Goal: Task Accomplishment & Management: Complete application form

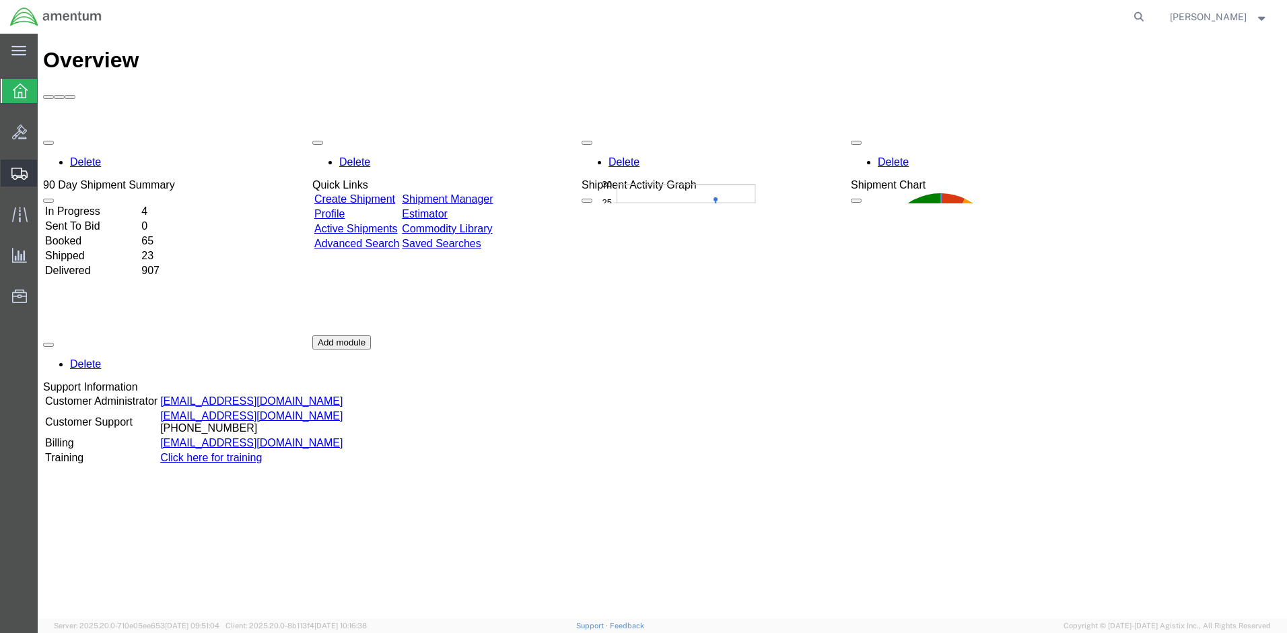
click at [0, 0] on span "Create Shipment" at bounding box center [0, 0] width 0 height 0
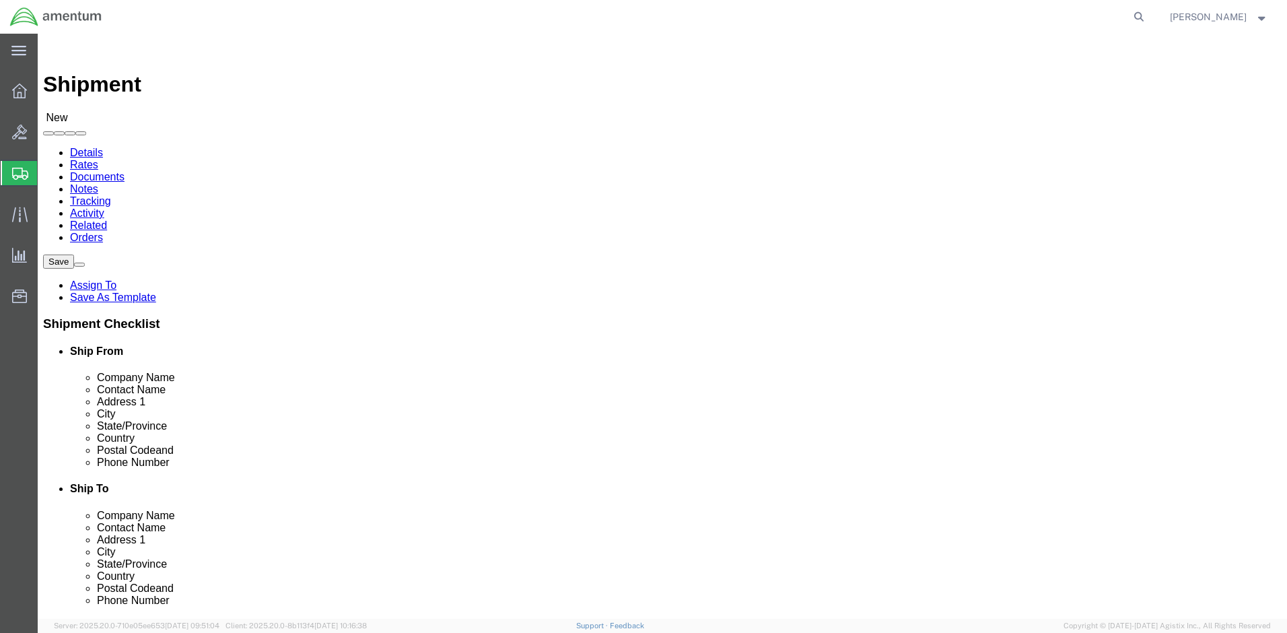
select select
click input "text"
type input "PM Mission Command Integration Facility (MCIF)"
click input "text"
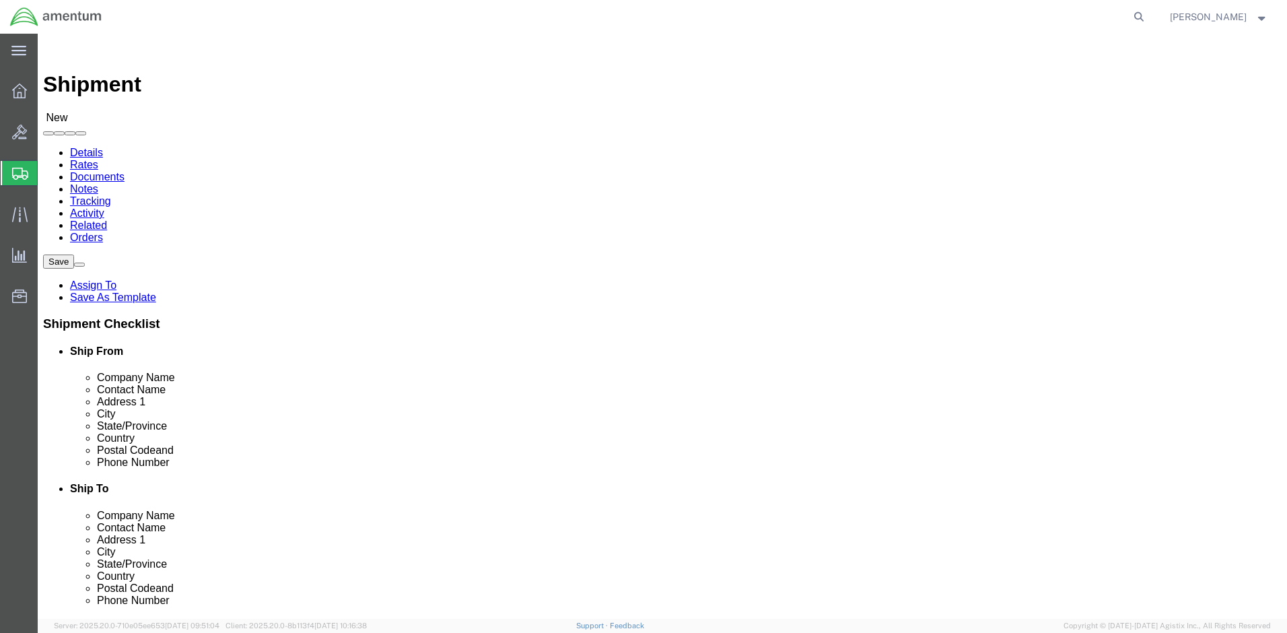
type input "[PERSON_NAME]"
type input "[STREET_ADDRESS][PERSON_NAME][PERSON_NAME] Bldg. 6011; Bay 3-6"
click input "text"
type input "Aberdeen Providing Grounds"
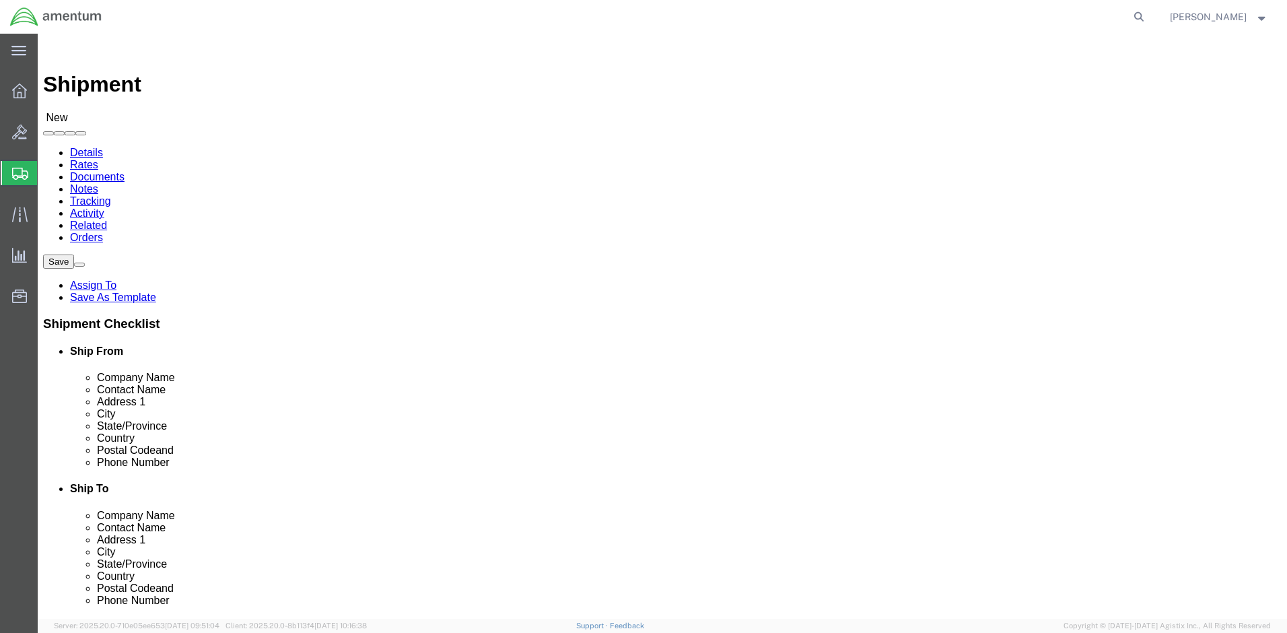
click input "text"
type input "22060"
click input "text"
type input "[PHONE_NUMBER]"
click input "text"
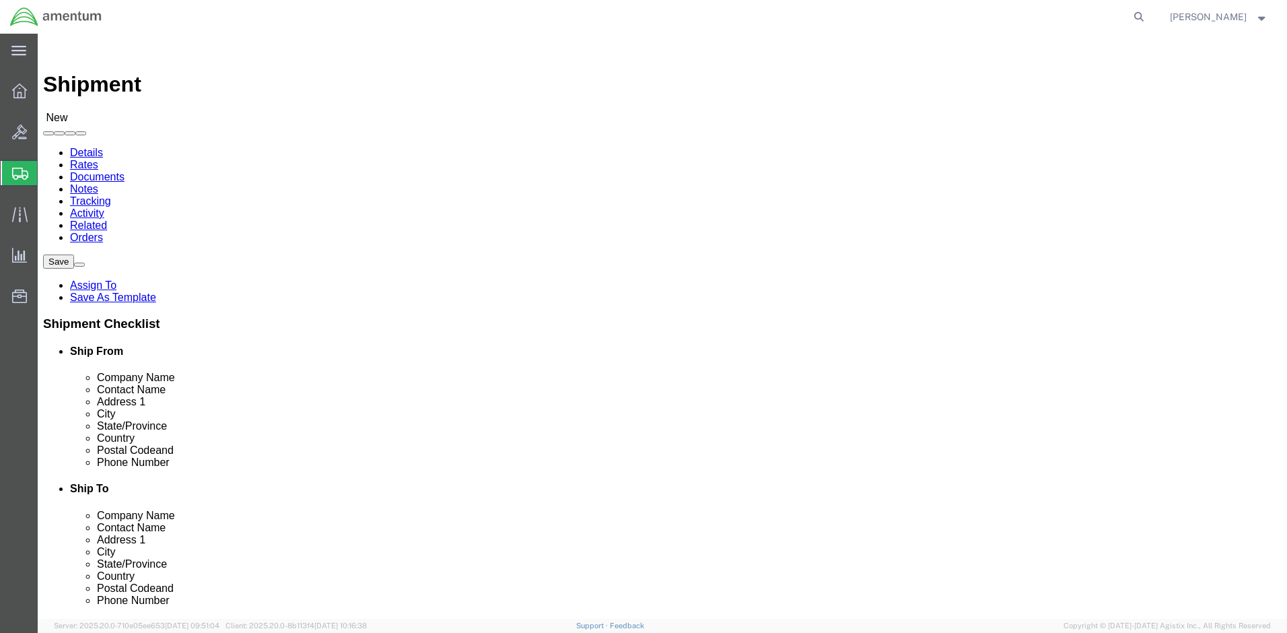
click input "[PERSON_NAME]"
drag, startPoint x: 413, startPoint y: 250, endPoint x: 165, endPoint y: 247, distance: 248.5
click div "Company Name PM Mission Command Integration Facility (MCIF) PM"
click input "text"
paste input "PM Mission Command Integration Facility (MCIF)"
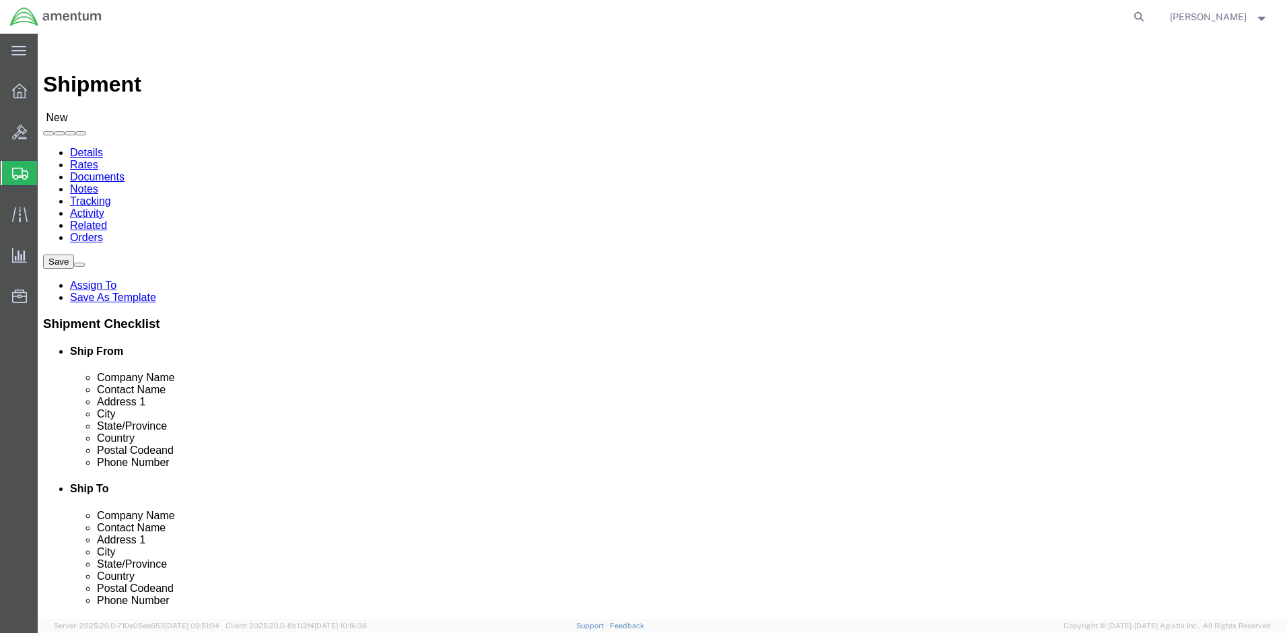
type input "PM Mission Command Integration Facility (MCIF)"
drag, startPoint x: 255, startPoint y: 281, endPoint x: 140, endPoint y: 281, distance: 114.5
click div "Contact Name [PERSON_NAME]"
click input "text"
paste input "[PERSON_NAME]"
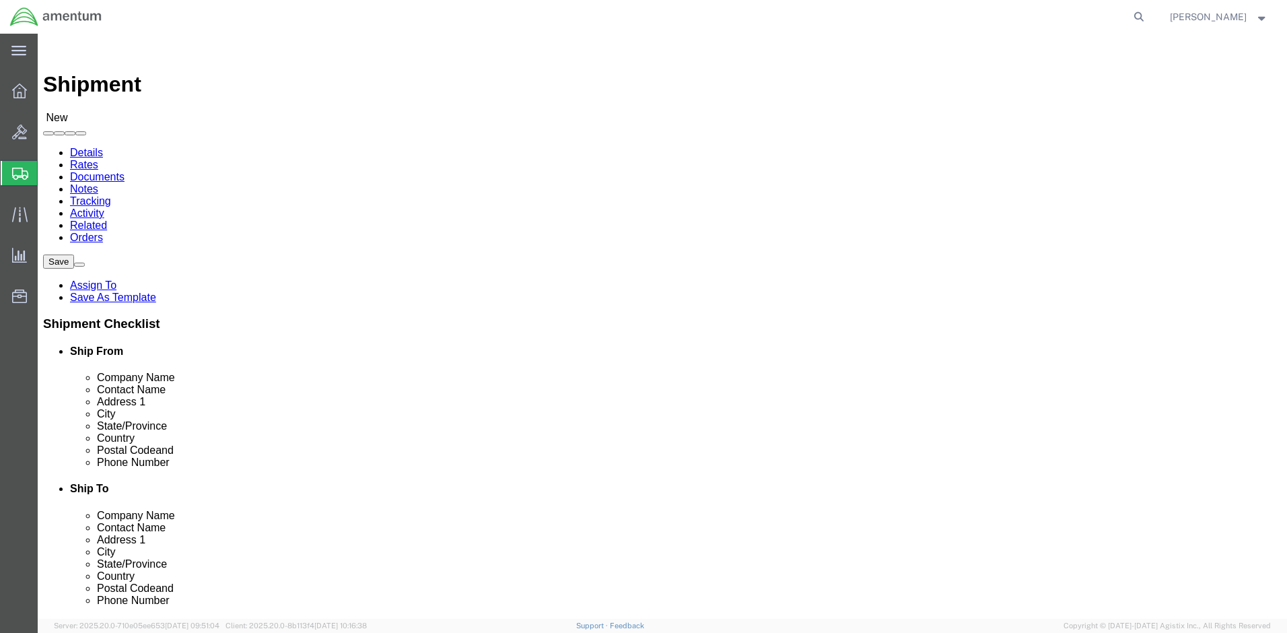
type input "[PERSON_NAME]"
drag, startPoint x: 384, startPoint y: 307, endPoint x: 144, endPoint y: 306, distance: 240.4
click div "Address [STREET_ADDRESS][PERSON_NAME][PERSON_NAME] Bldg. 6011; Bay 3-6"
click input "text"
paste input "[STREET_ADDRESS][PERSON_NAME][PERSON_NAME] Bldg. 6011; Bay 3-6"
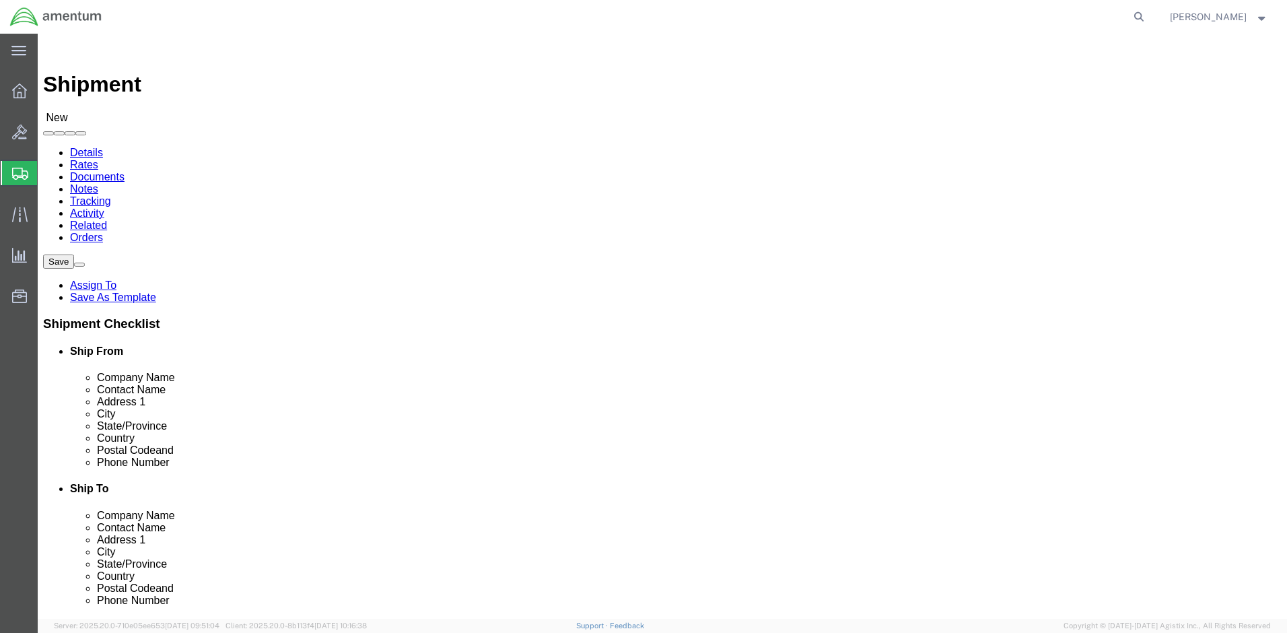
type input "[STREET_ADDRESS][PERSON_NAME][PERSON_NAME] Bldg. 6011; Bay 3-6"
drag, startPoint x: 323, startPoint y: 356, endPoint x: 119, endPoint y: 356, distance: 204.0
click div "City [GEOGRAPHIC_DATA] Providing Grounds [GEOGRAPHIC_DATA]"
click input "text"
paste input "Aberdeen Providing Grounds"
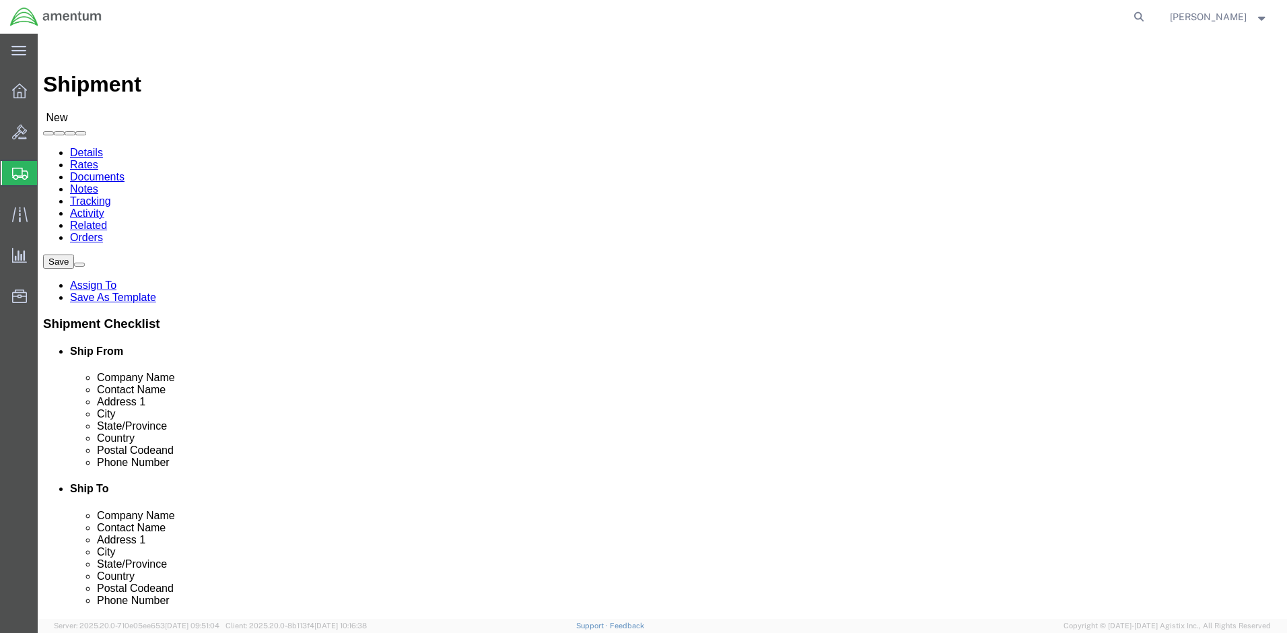
type input "Aberdeen Providing Grounds"
click input "Postal Code"
type input "22060"
click input "text"
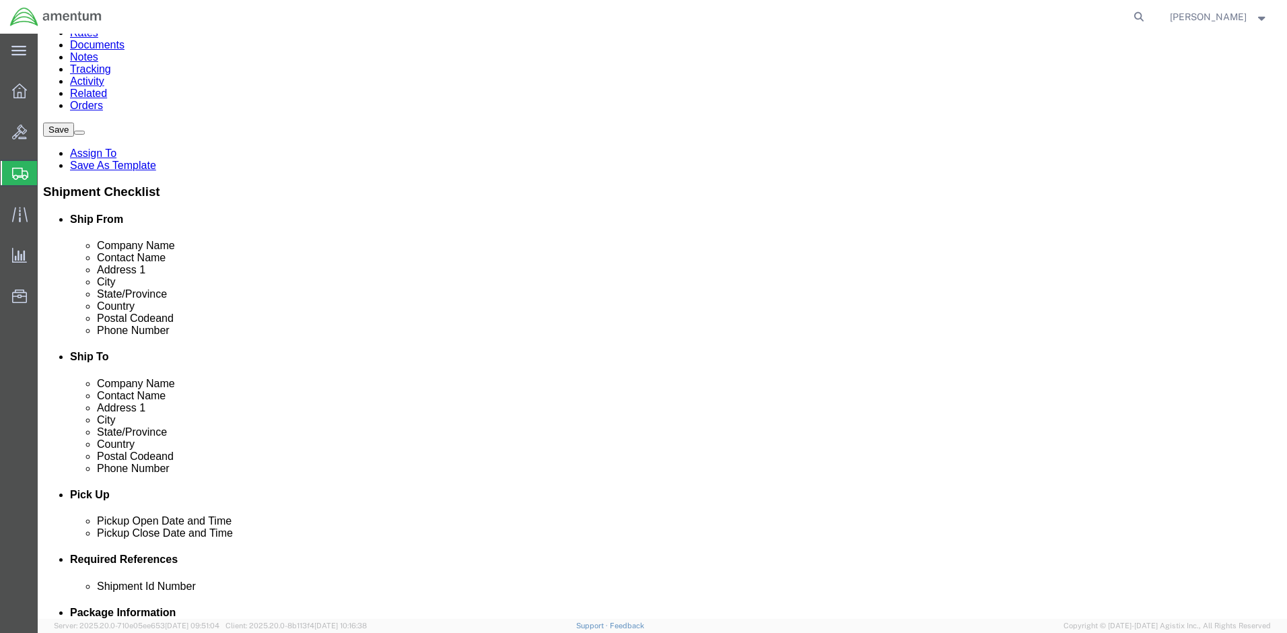
scroll to position [135, 0]
type input "[PHONE_NUMBER]"
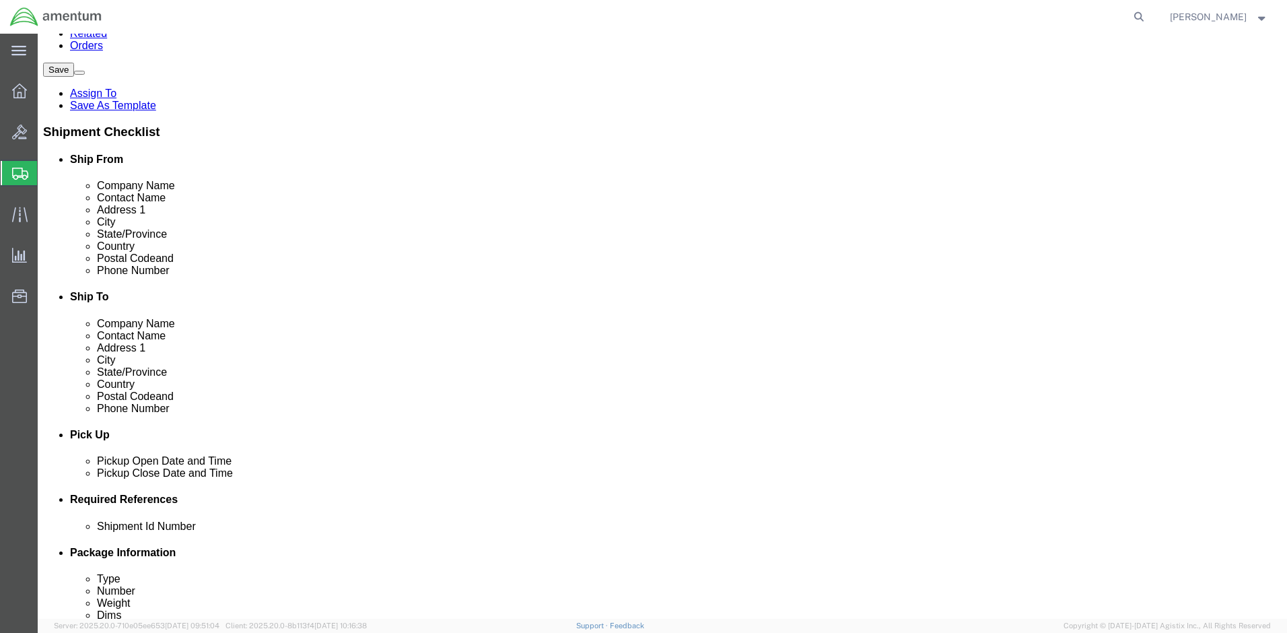
scroll to position [202, 0]
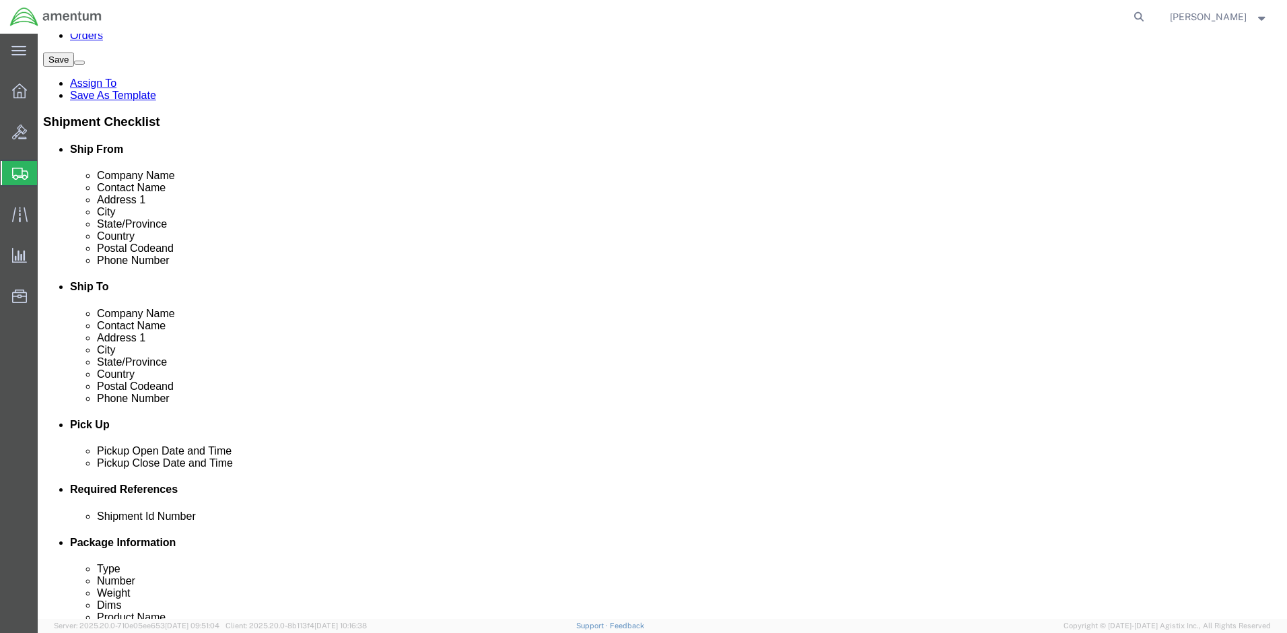
drag, startPoint x: 725, startPoint y: 231, endPoint x: 636, endPoint y: 231, distance: 89.6
click div "Postal Code 22060"
type input "21005"
click input "[PHONE_NUMBER]"
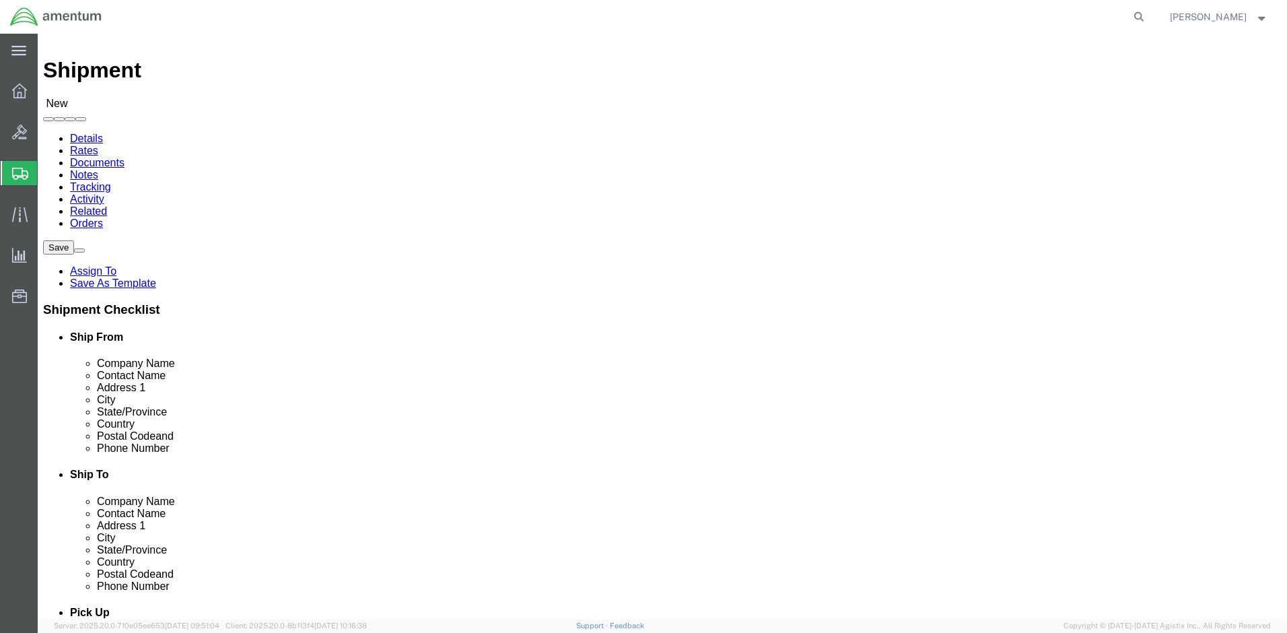
scroll to position [0, 0]
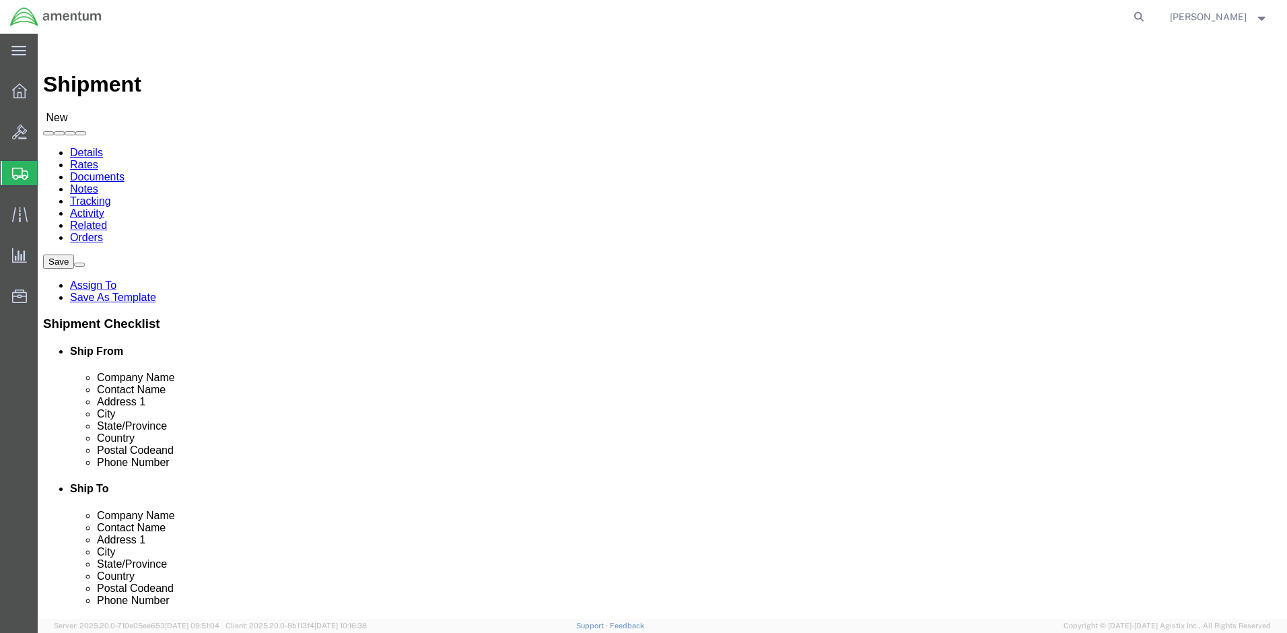
click input "text"
type input "C"
type input "Ft. Belvoir Army / C5ISR PIF SOUTH"
type input "[PERSON_NAME]"
type input "[STREET_ADDRESS][PERSON_NAME]"
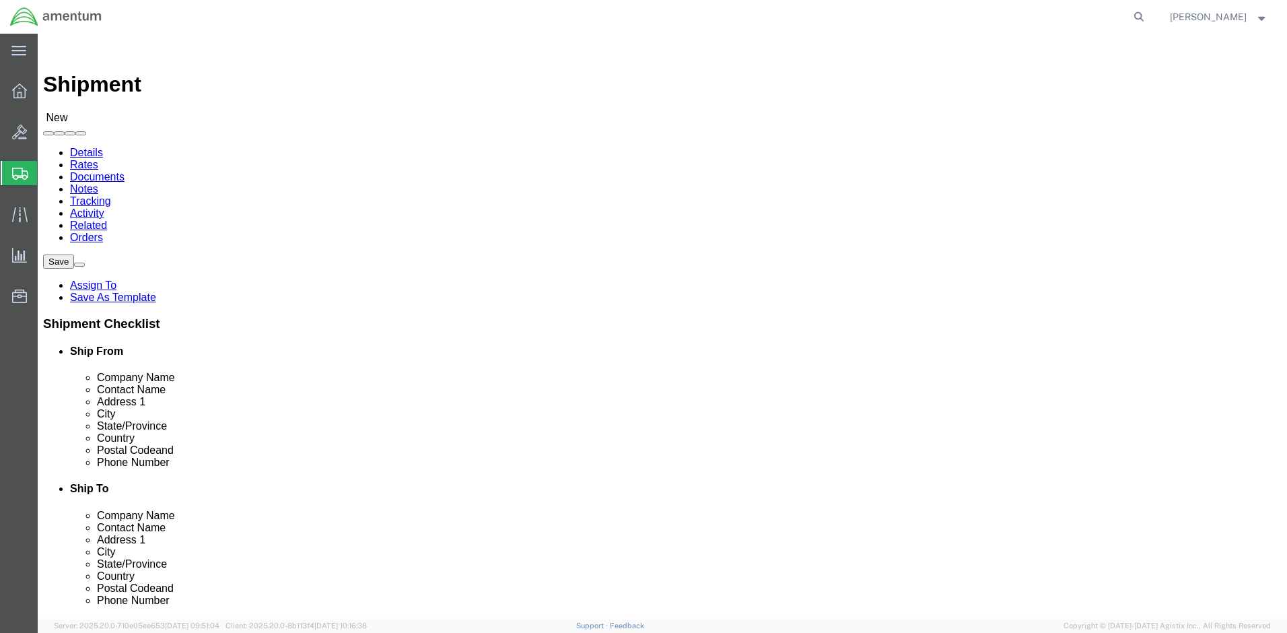
type input "(Bldg 335)"
click input "text"
type input "[GEOGRAPHIC_DATA]"
click input "22060"
drag, startPoint x: 305, startPoint y: 454, endPoint x: 166, endPoint y: 458, distance: 138.7
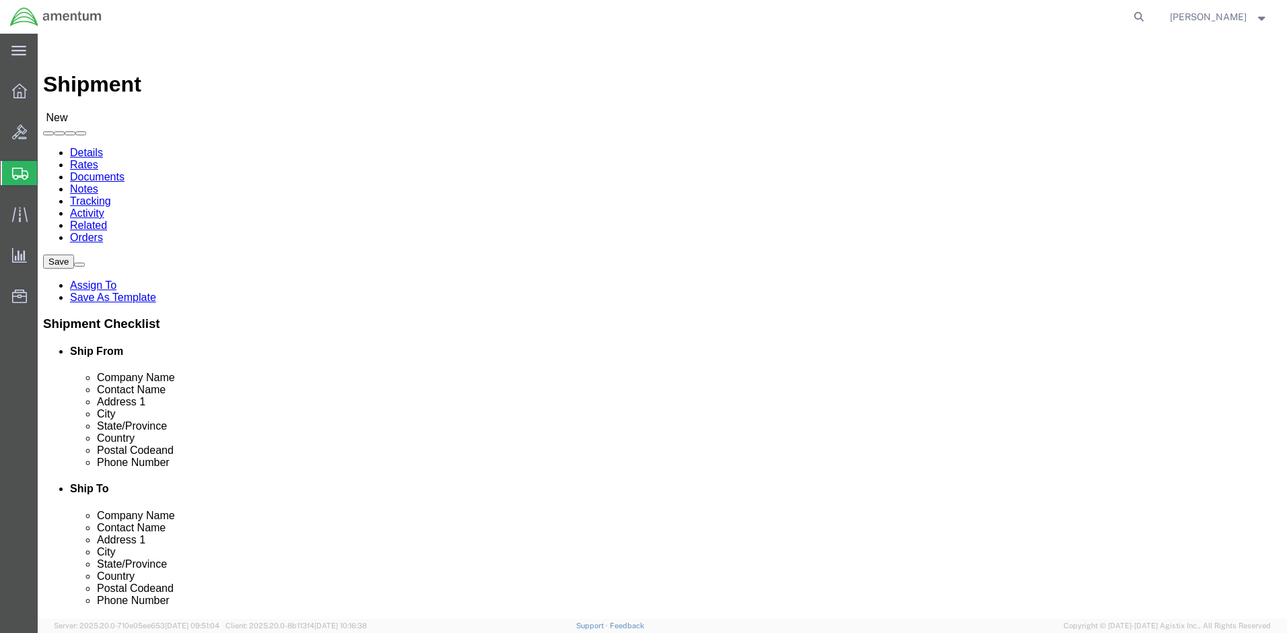
click div "Phone Number [PHONE_NUMBER]"
type input "[PHONE_NUMBER]"
drag, startPoint x: 218, startPoint y: 484, endPoint x: 205, endPoint y: 486, distance: 13.0
click input "text"
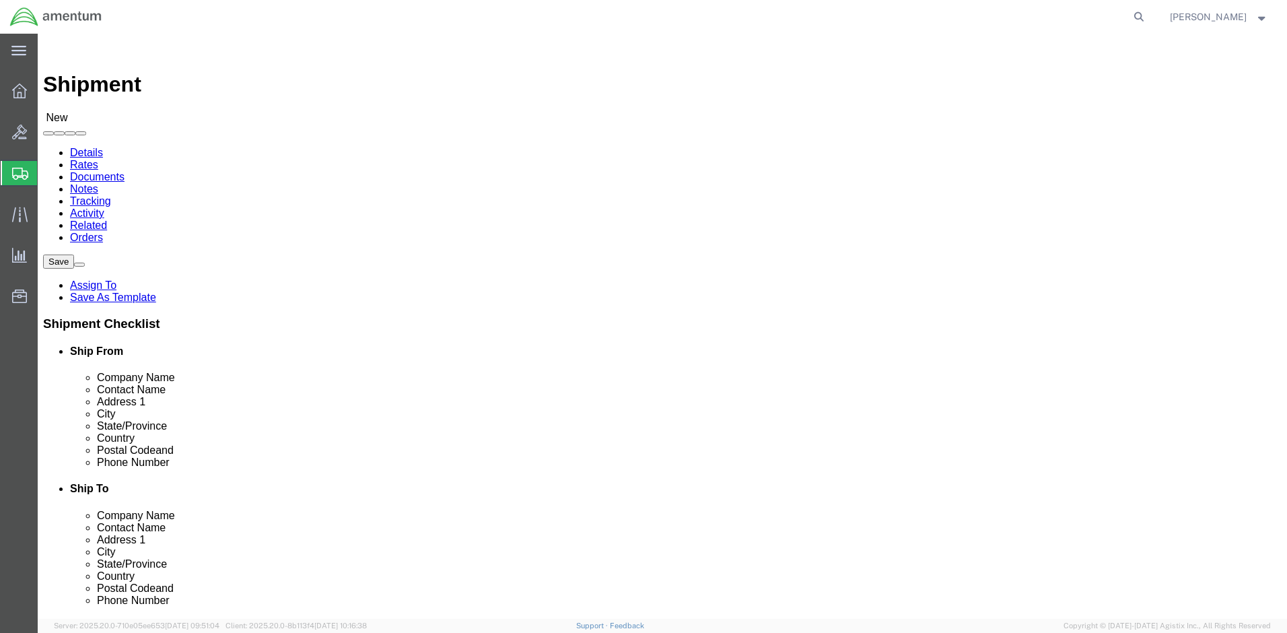
paste input "[PERSON_NAME][EMAIL_ADDRESS][DOMAIN_NAME]"
type input "[PERSON_NAME][EMAIL_ADDRESS][DOMAIN_NAME]"
click input "checkbox"
checkbox input "true"
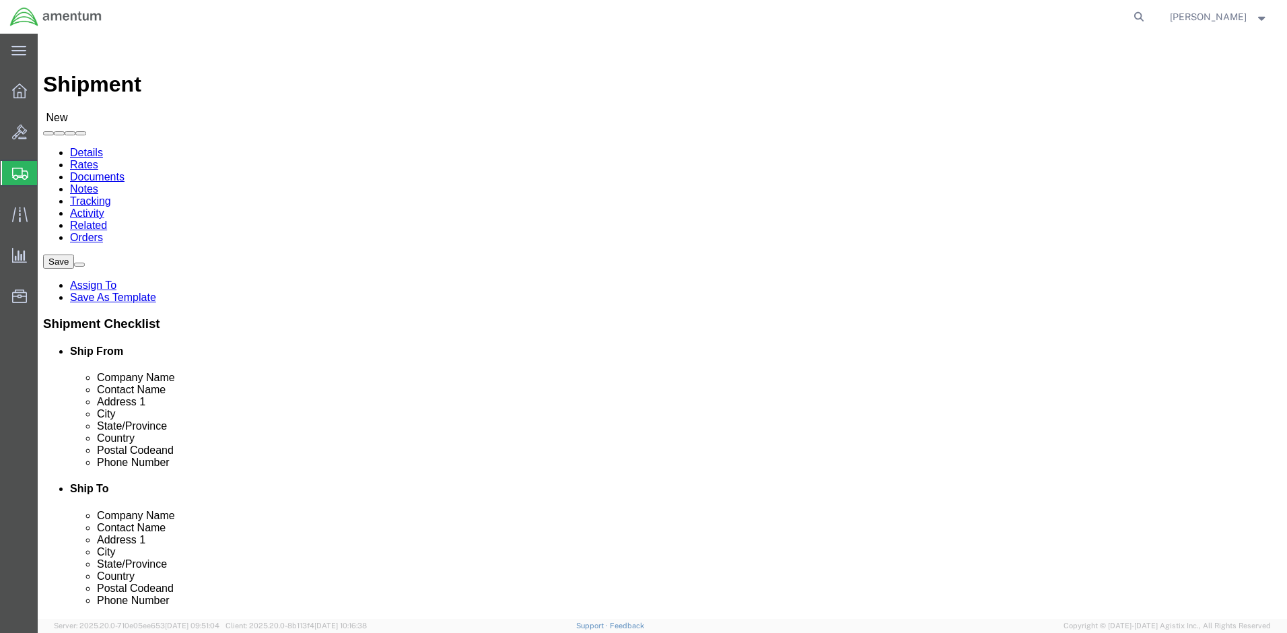
click input "text"
click input "DODAAC" W58YND"
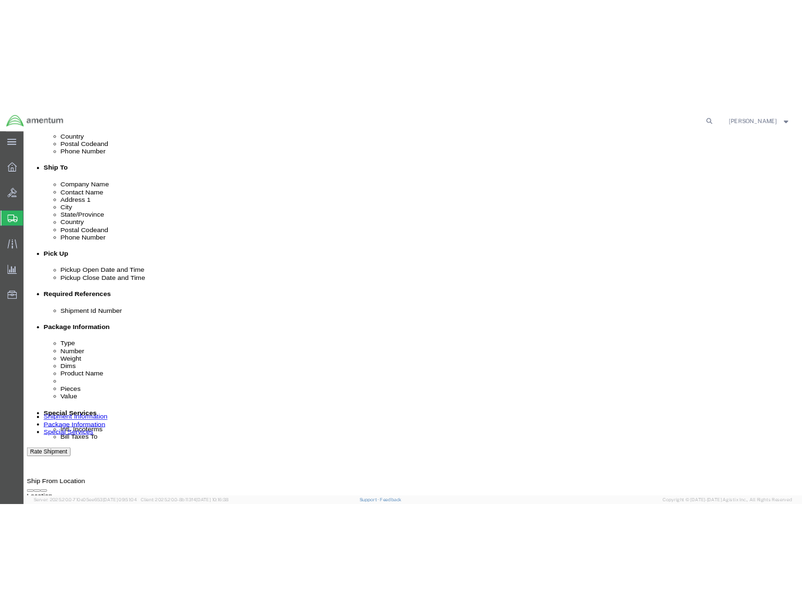
scroll to position [369, 0]
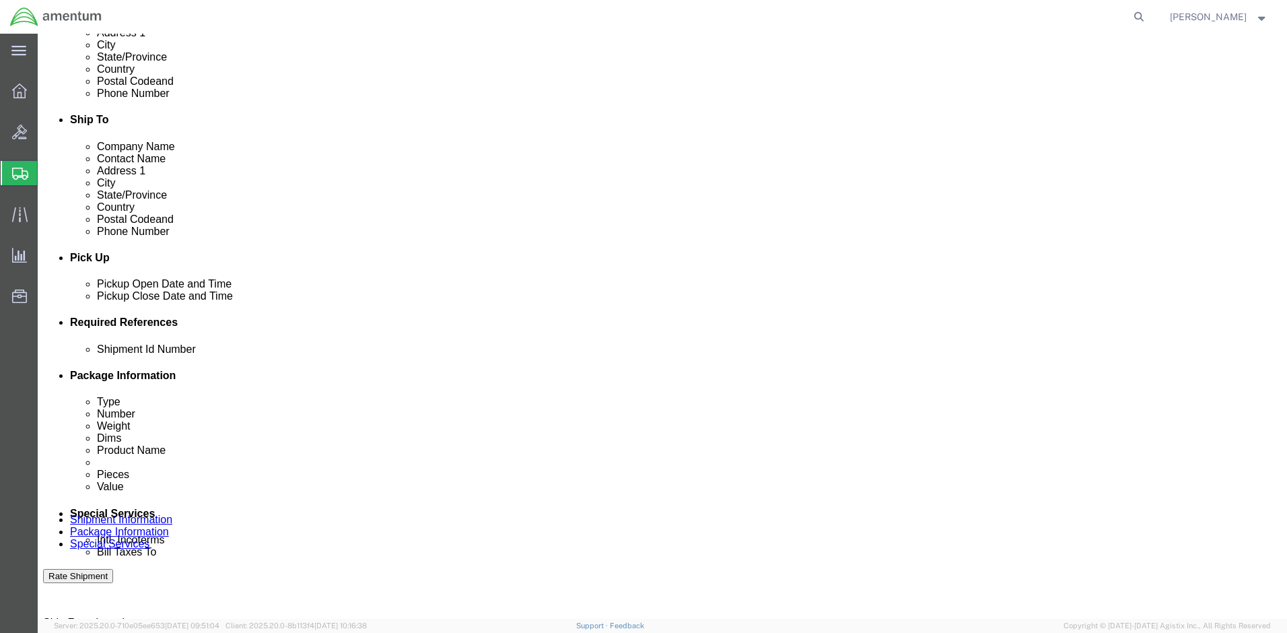
type input "DODAAC: W58YND"
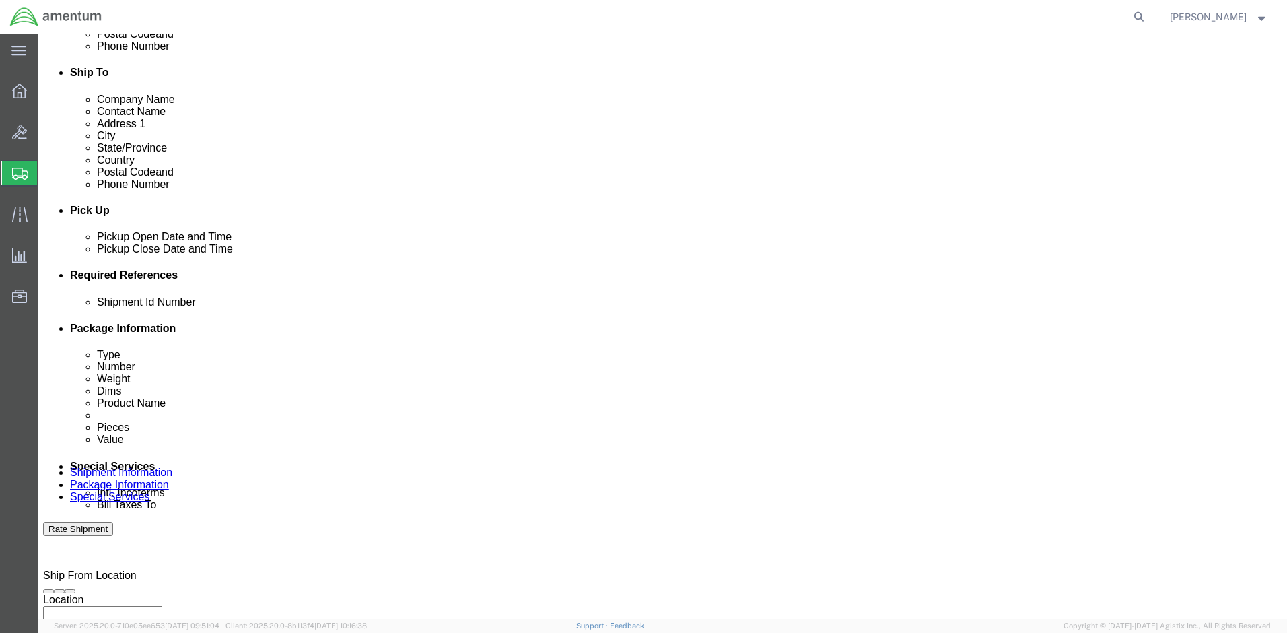
scroll to position [482, 0]
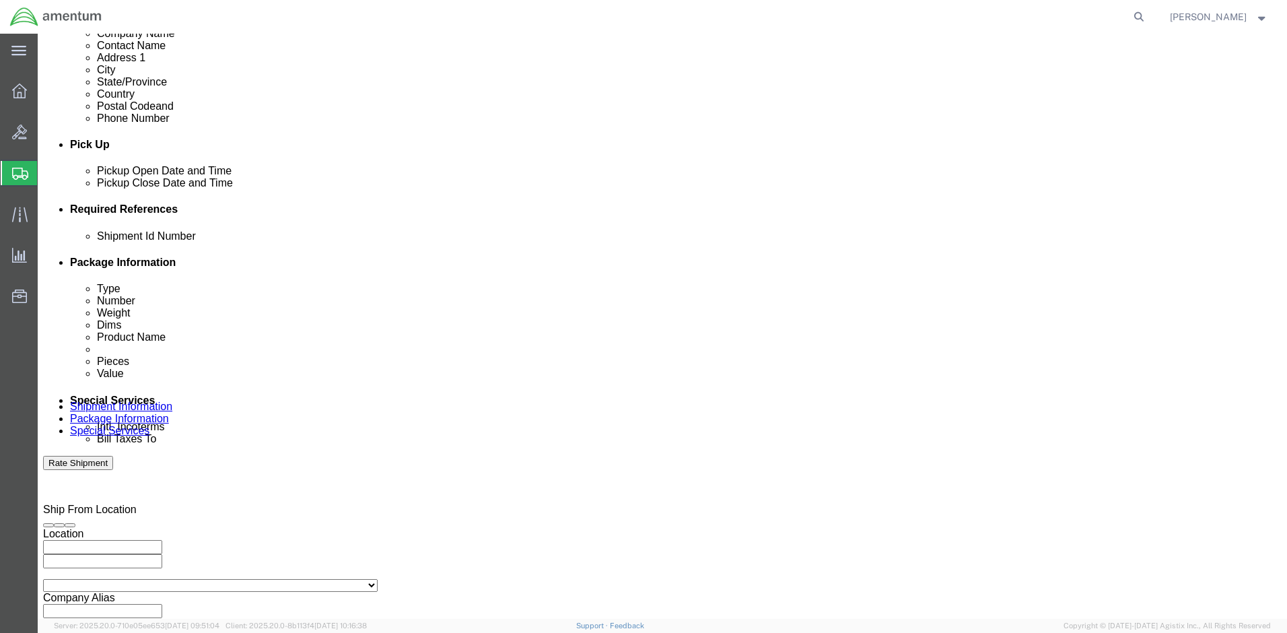
paste input "2575.01.02.C.[DATE].MMSH"
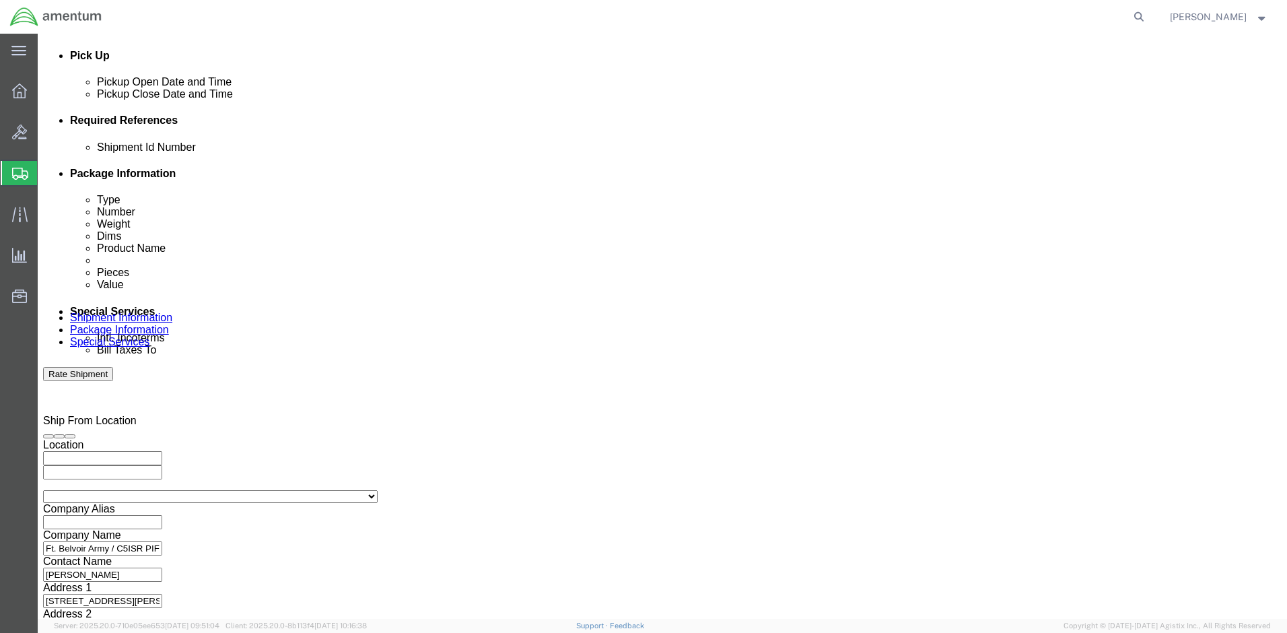
type input "2575.01.02.C.[DATE].MMSH"
drag, startPoint x: 945, startPoint y: 537, endPoint x: 933, endPoint y: 533, distance: 11.9
click button "Continue"
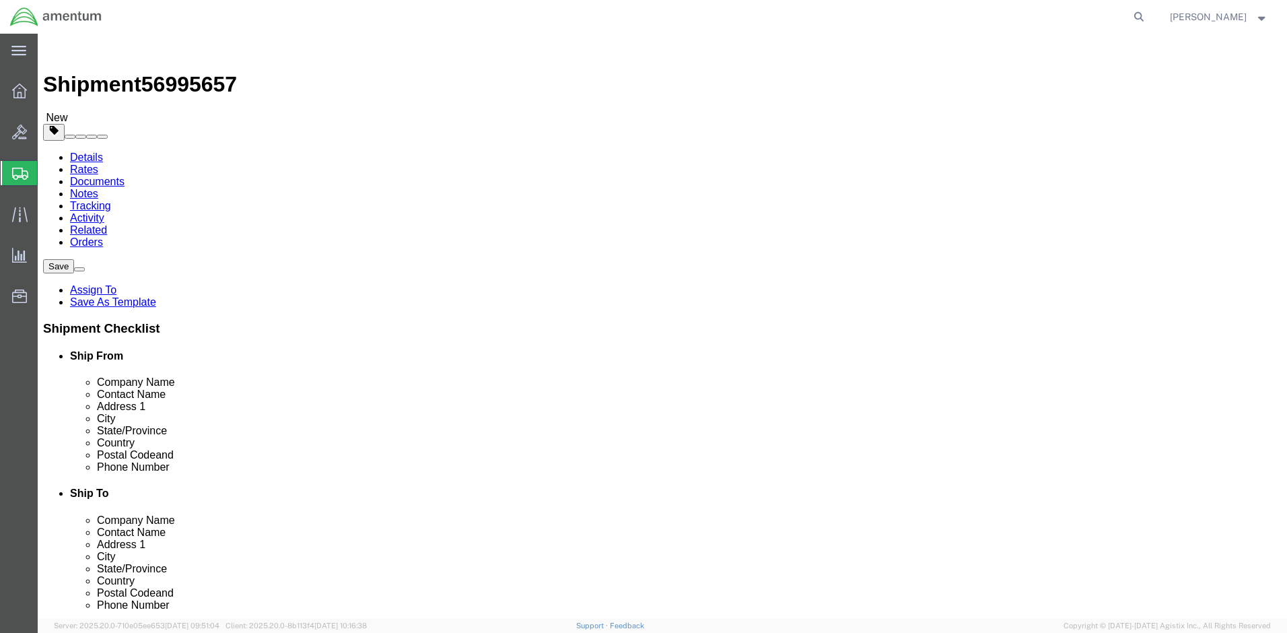
click select "Select BCK Boxes Bale(s) Basket(s) Bolt(s) Bottle(s) Buckets Bulk Bundle(s) Can…"
select select "PSNS"
click select "Select BCK Boxes Bale(s) Basket(s) Bolt(s) Bottle(s) Buckets Bulk Bundle(s) Can…"
click input "text"
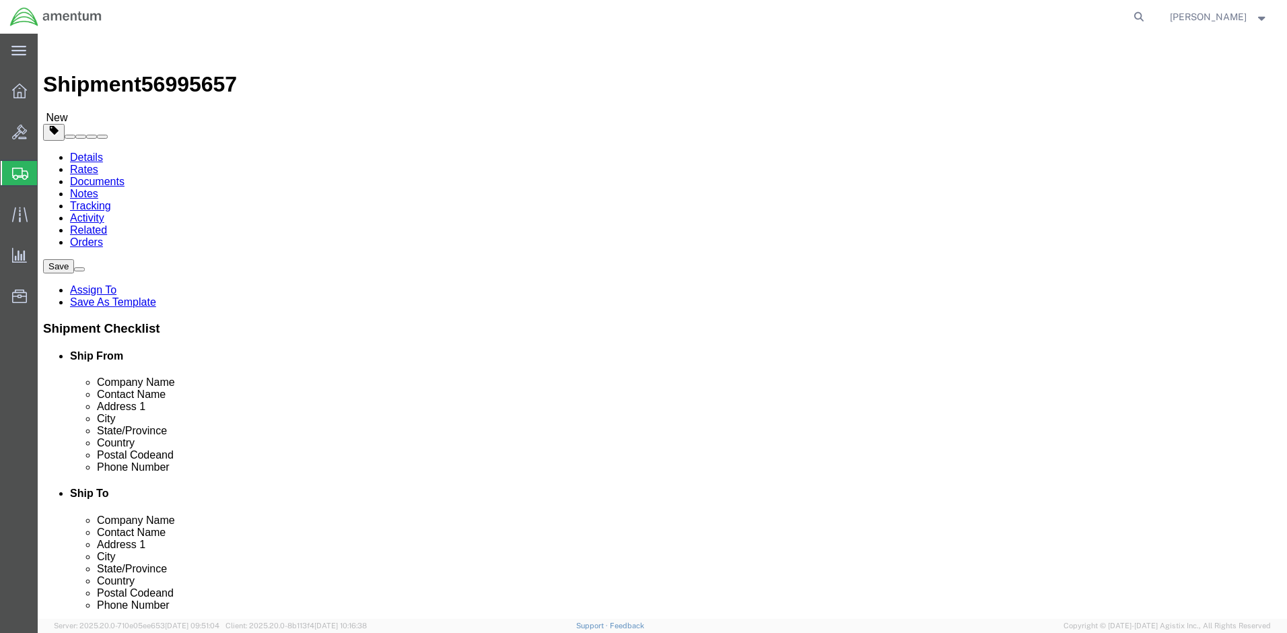
type input "44"
drag, startPoint x: 292, startPoint y: 314, endPoint x: 291, endPoint y: 308, distance: 6.8
click input "text"
type input "44"
drag, startPoint x: 331, startPoint y: 316, endPoint x: 331, endPoint y: 325, distance: 8.1
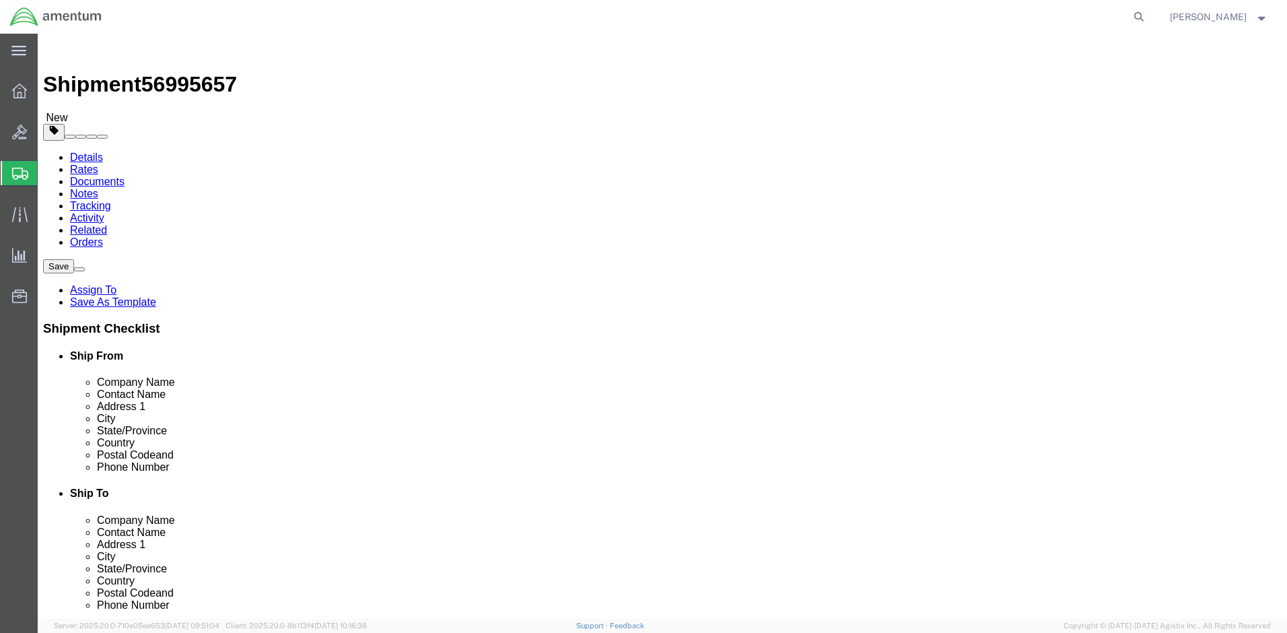
click input "text"
type input "53"
click input "0.00"
drag, startPoint x: 213, startPoint y: 337, endPoint x: 133, endPoint y: 318, distance: 82.3
click div "Weight 0.00 Select kgs lbs Ship. t°"
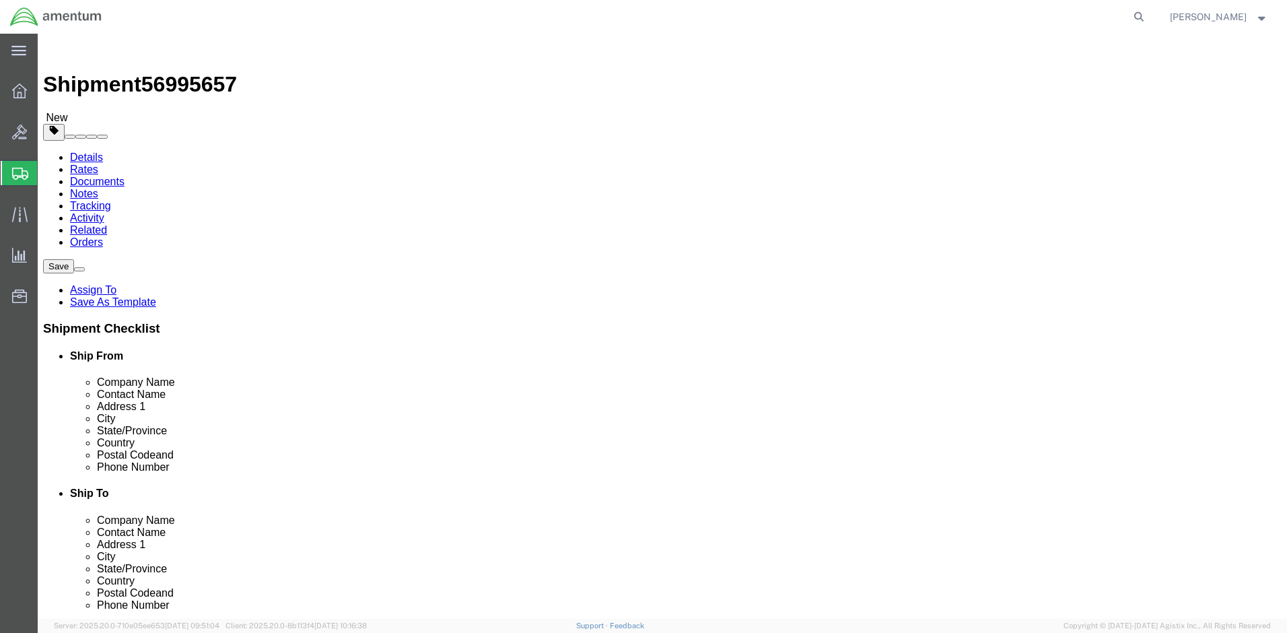
type input "260"
click div "Package Content # 1 1 x Pallet(s) Standard (Not Stackable) Package Type Select …"
click select "Select BCK Boxes Bale(s) Basket(s) Bolt(s) Bottle(s) Buckets Bulk Bundle(s) Can…"
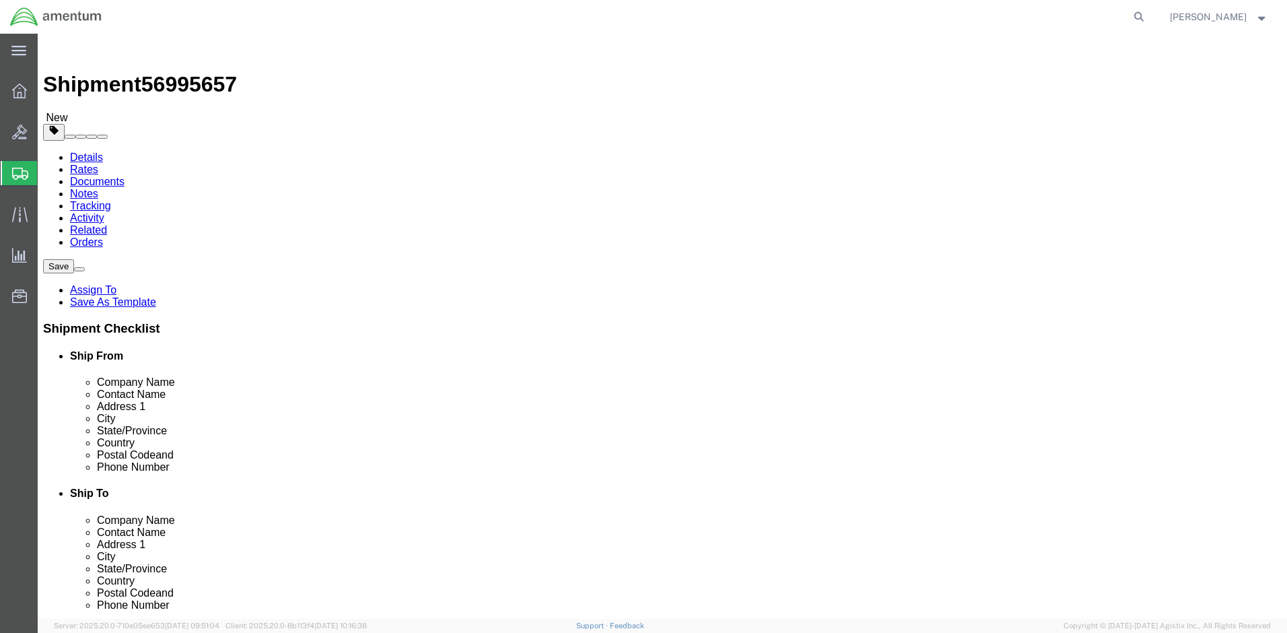
click link "Add Content"
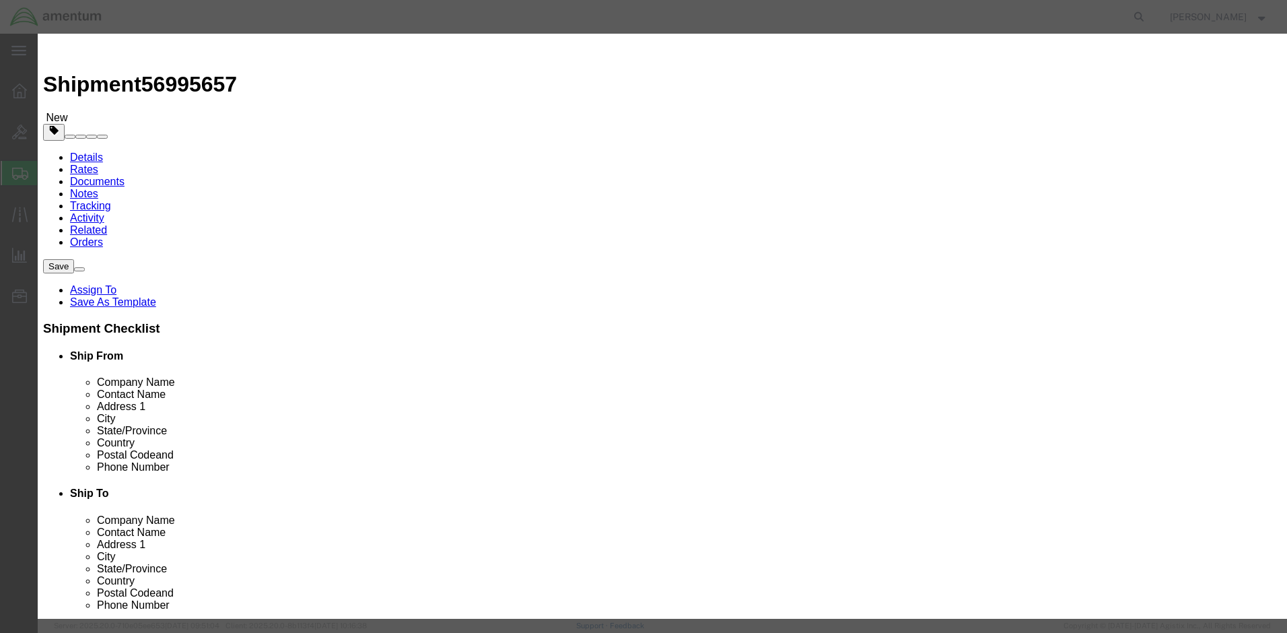
click input "text"
type input "Transceiver shipment "B""
drag, startPoint x: 417, startPoint y: 125, endPoint x: 361, endPoint y: 135, distance: 57.3
click div "Pieces 0 Select Bag Barrels 100Board Feet Bottle Box Blister Pack Carats Can Ca…"
type input "1"
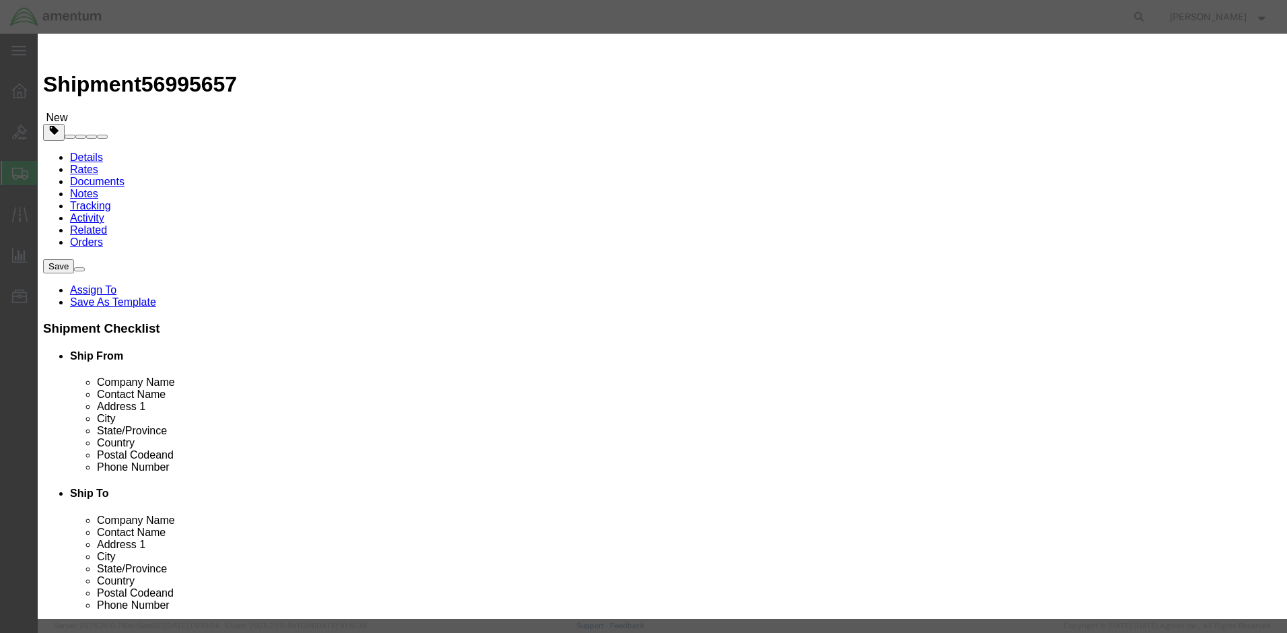
click input "text"
type input "100000"
click select "Select 50 55 60 65 70 85 92.5 100 125 175 250 300 400"
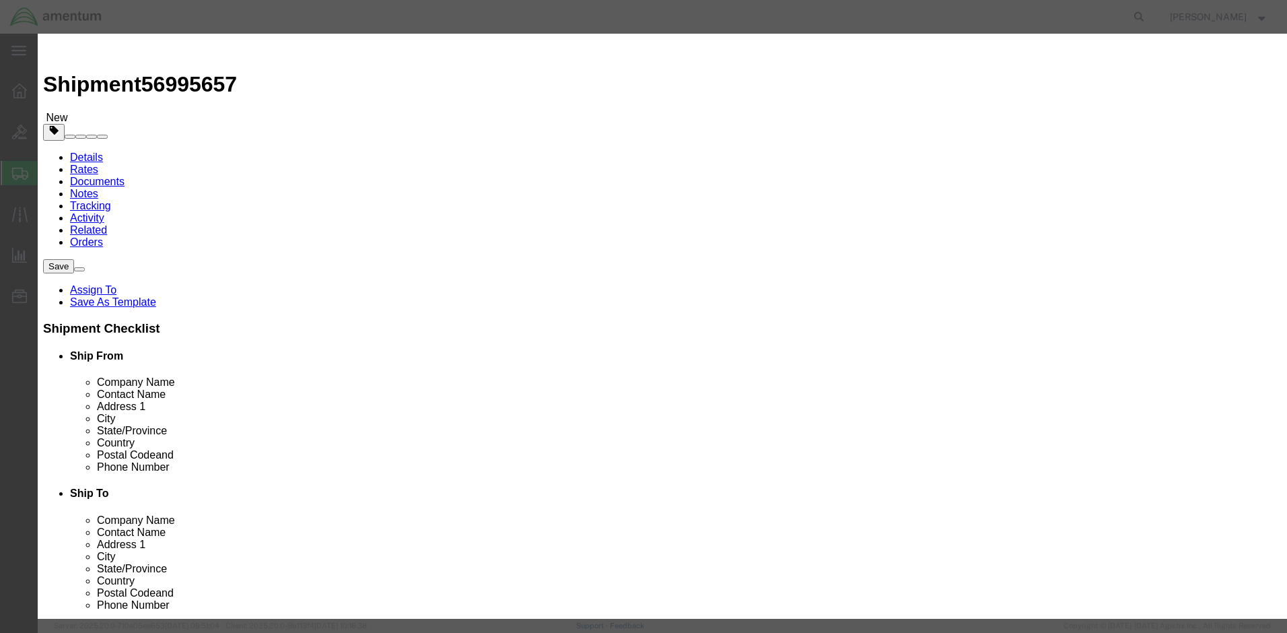
select select "175"
click select "Select 50 55 60 65 70 85 92.5 100 125 175 250 300 400"
click button "Save & Close"
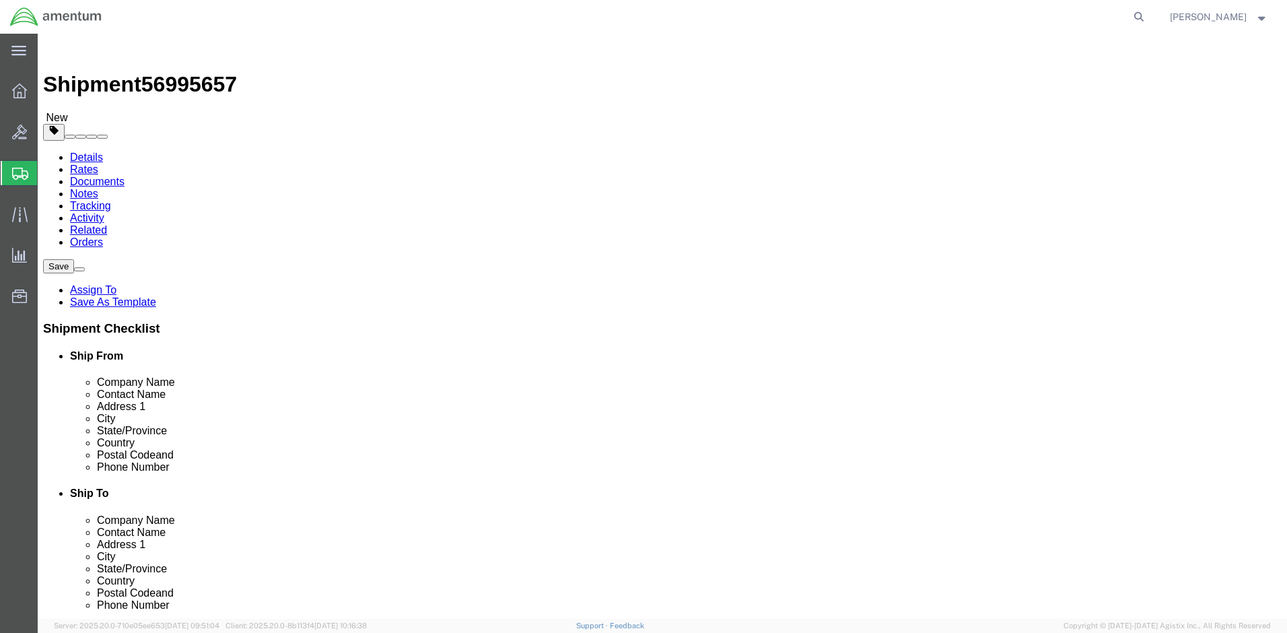
click button "Continue"
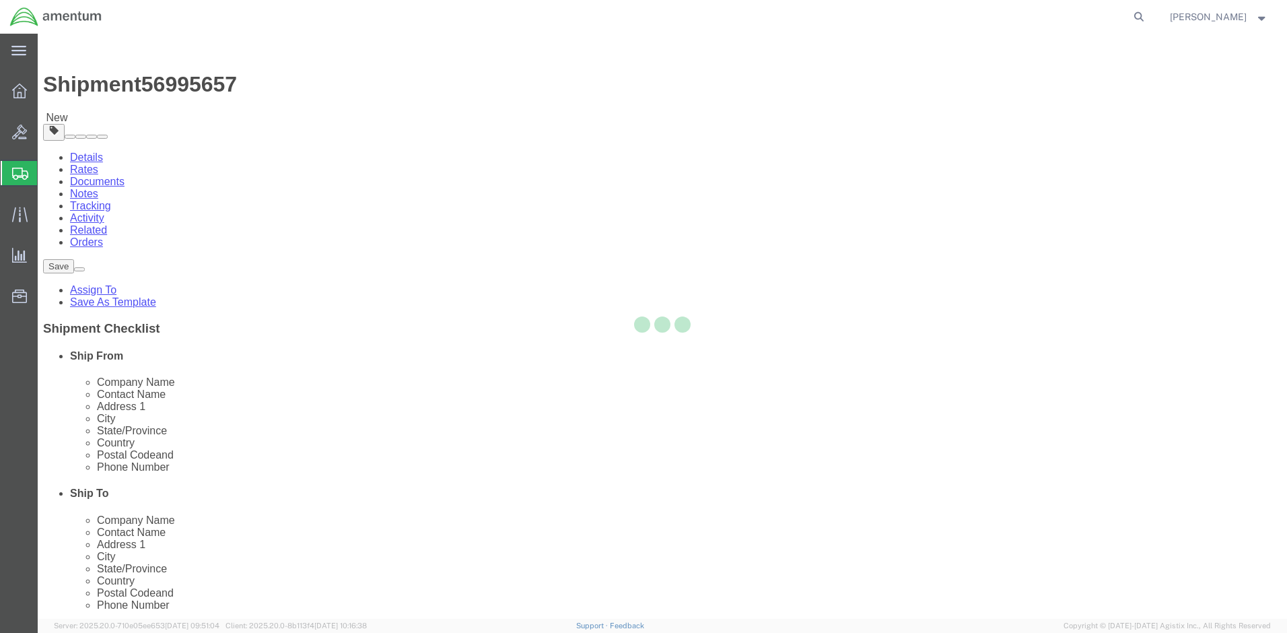
select select
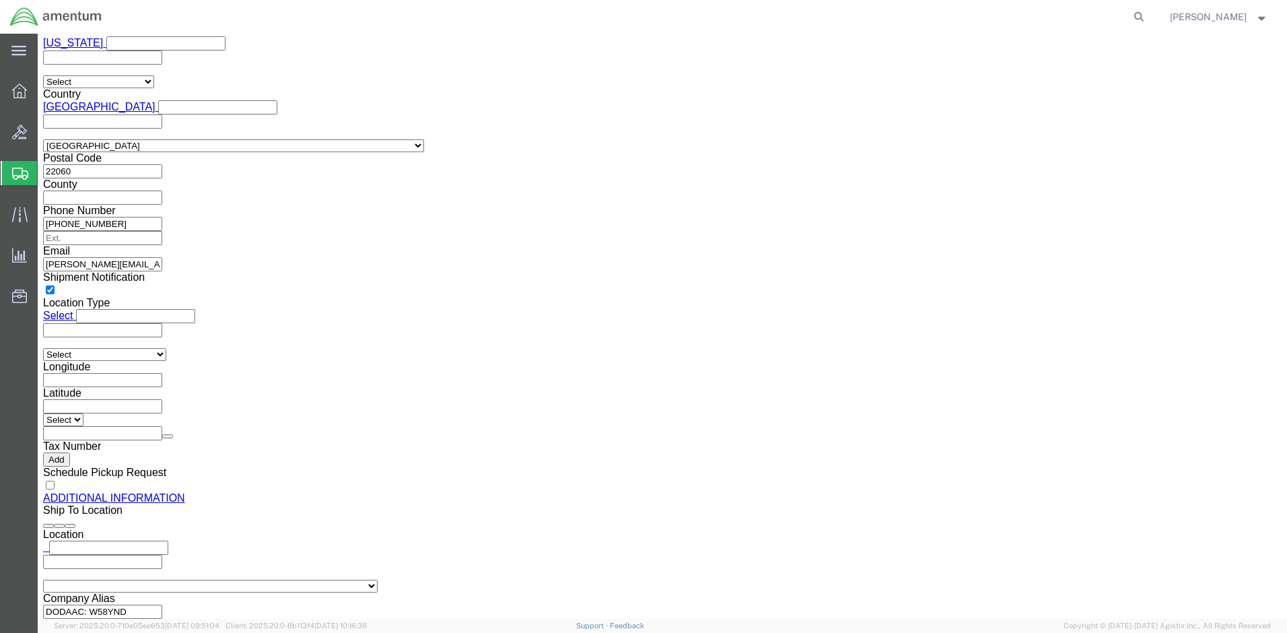
scroll to position [1244, 0]
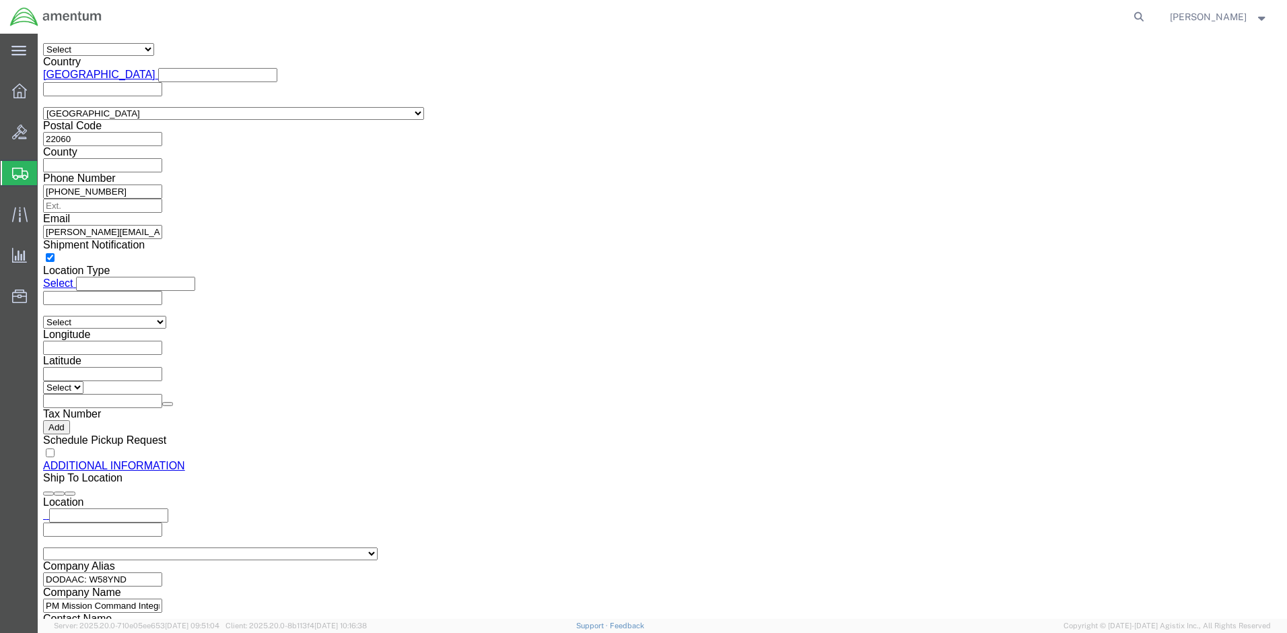
click button "Rate Shipment"
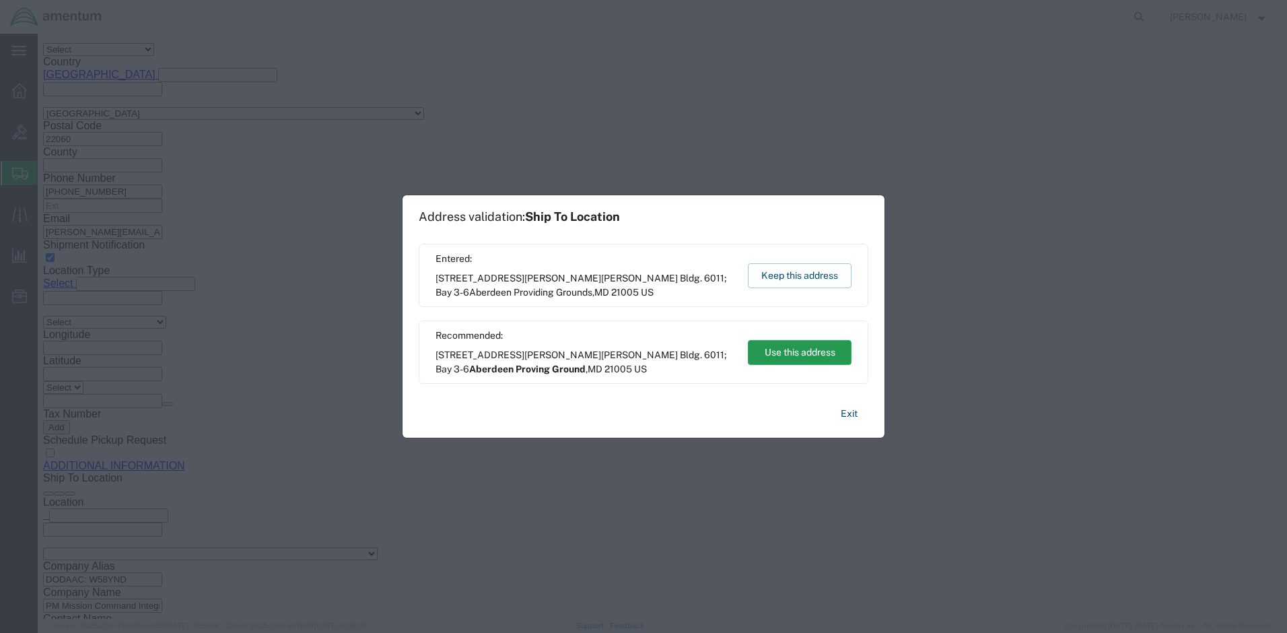
click at [790, 353] on button "Use this address" at bounding box center [800, 352] width 104 height 25
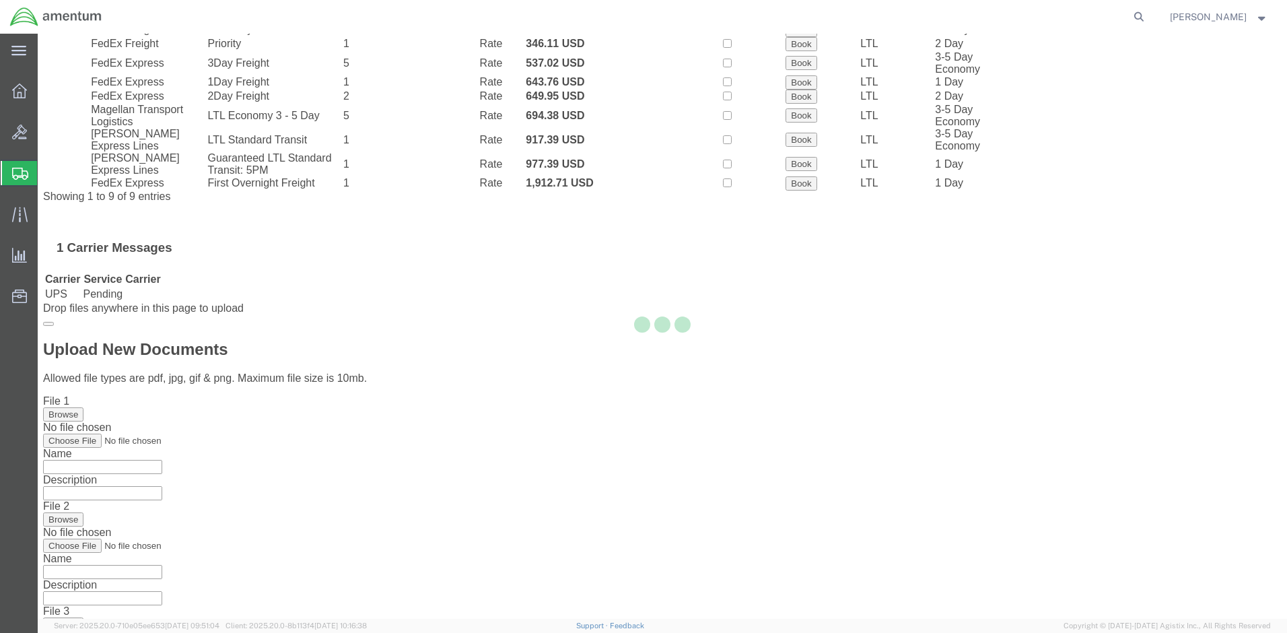
scroll to position [0, 0]
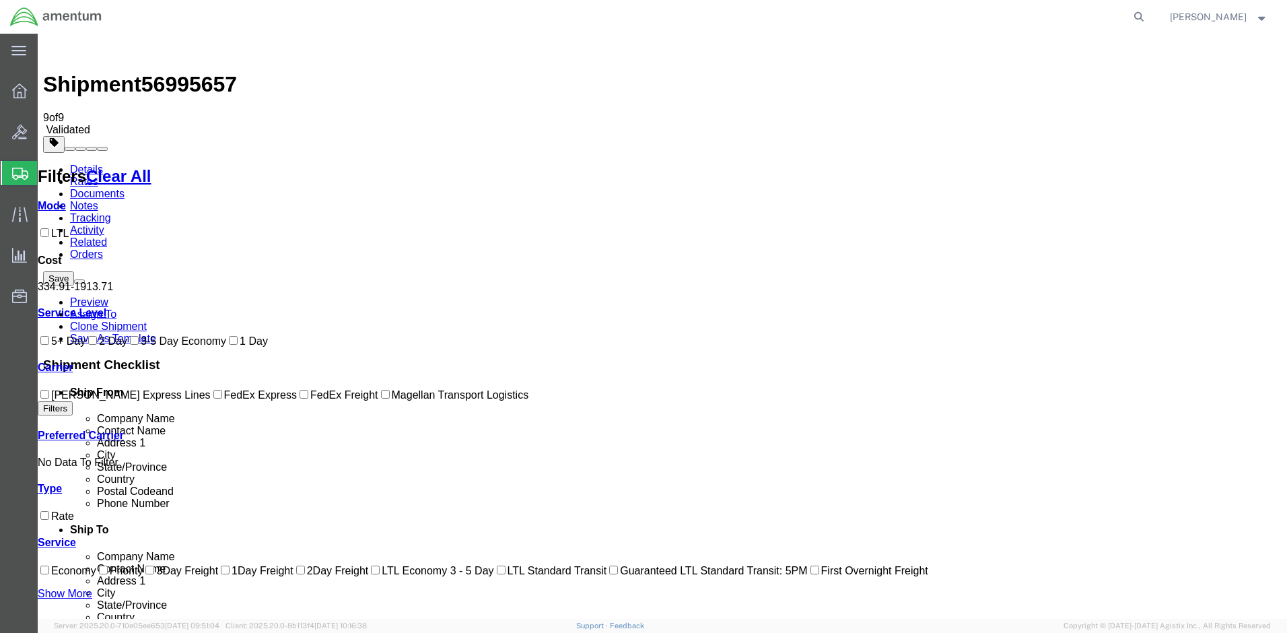
checkbox input "true"
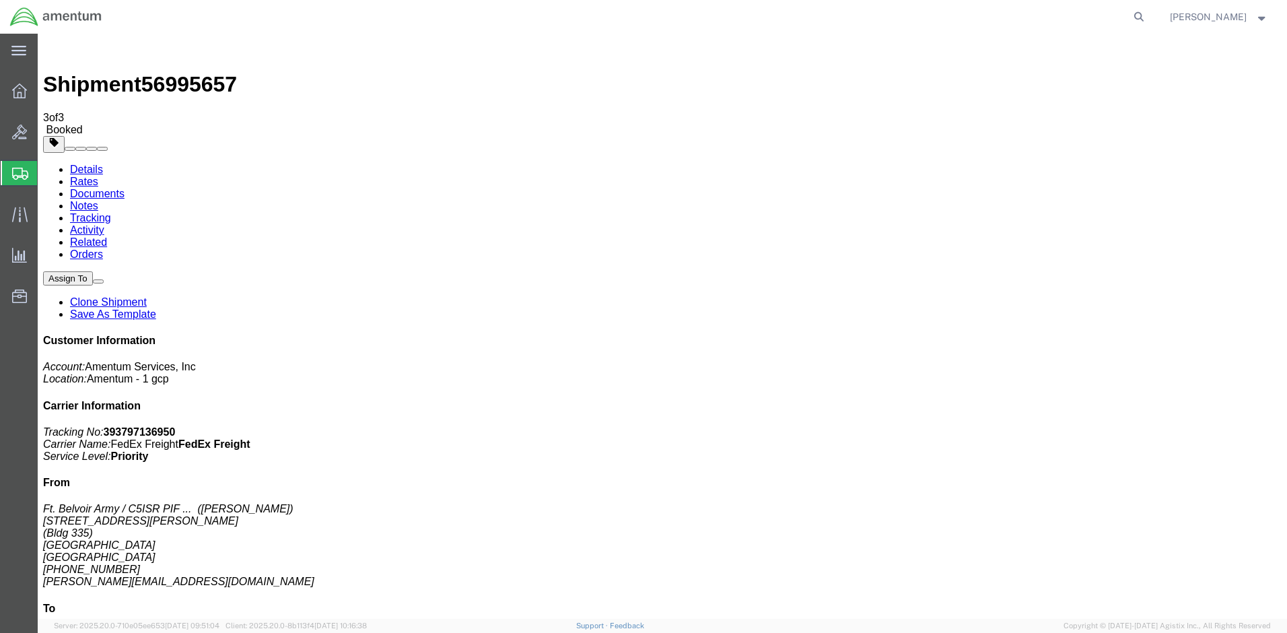
checkbox input "true"
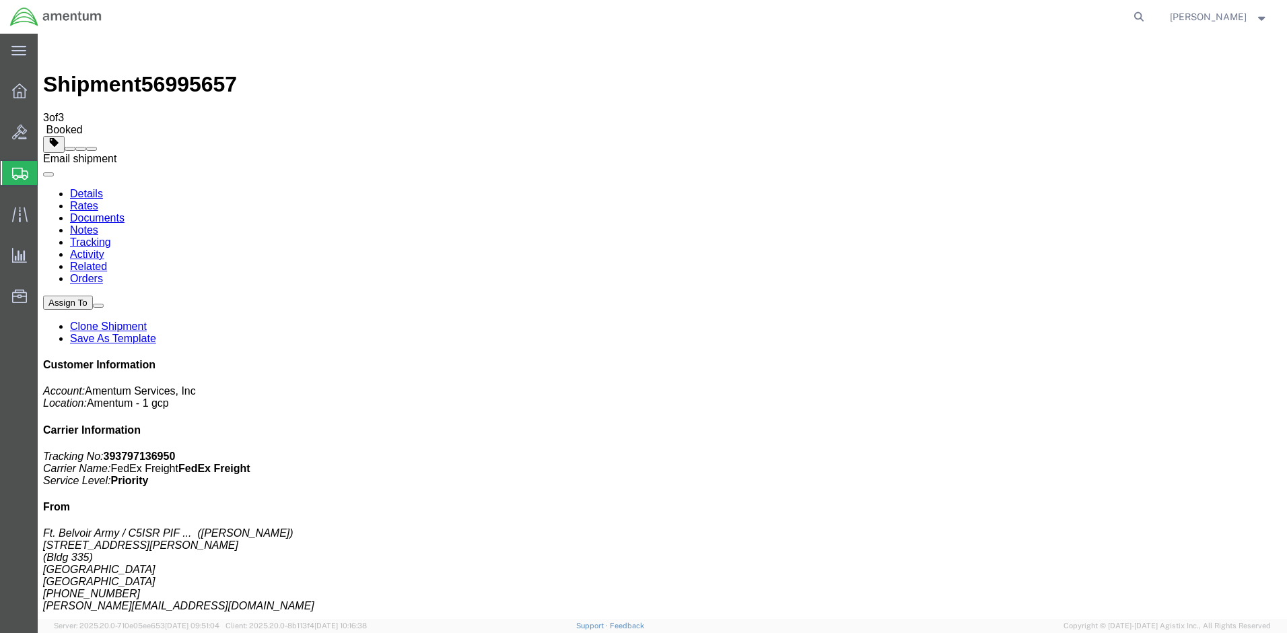
click at [92, 149] on span at bounding box center [92, 149] width 0 height 0
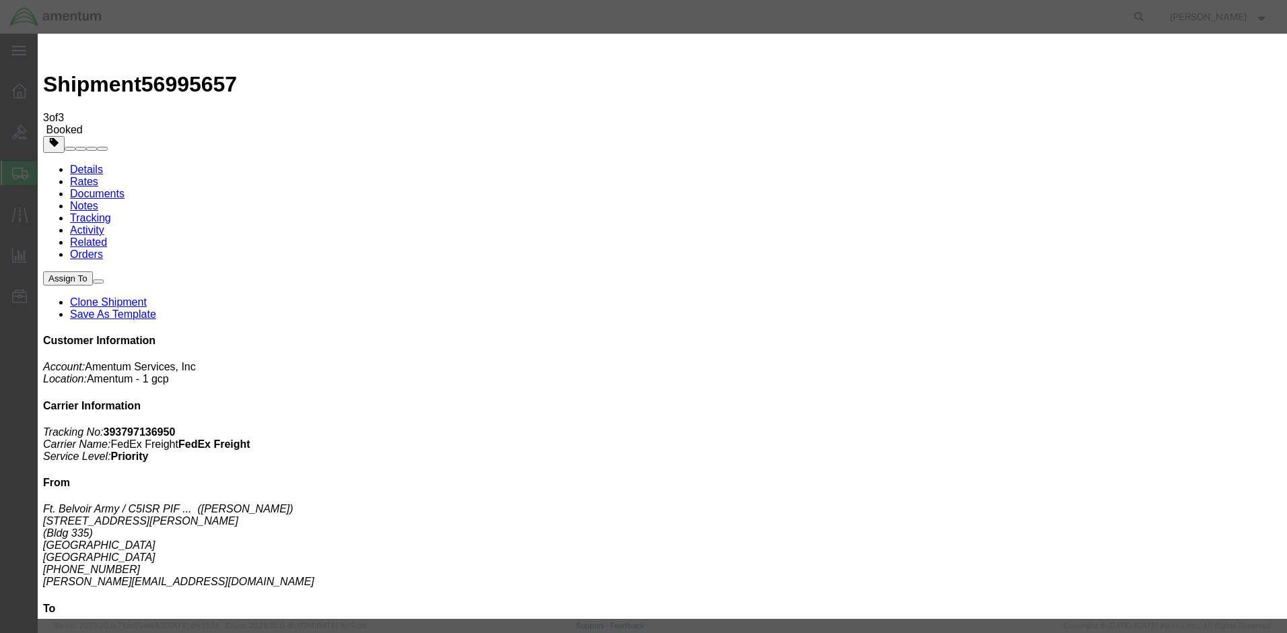
type input "Enter Email Address"
drag, startPoint x: 546, startPoint y: 145, endPoint x: 499, endPoint y: 145, distance: 47.1
paste input "2575.01.02.C.[DATE].MMSH"
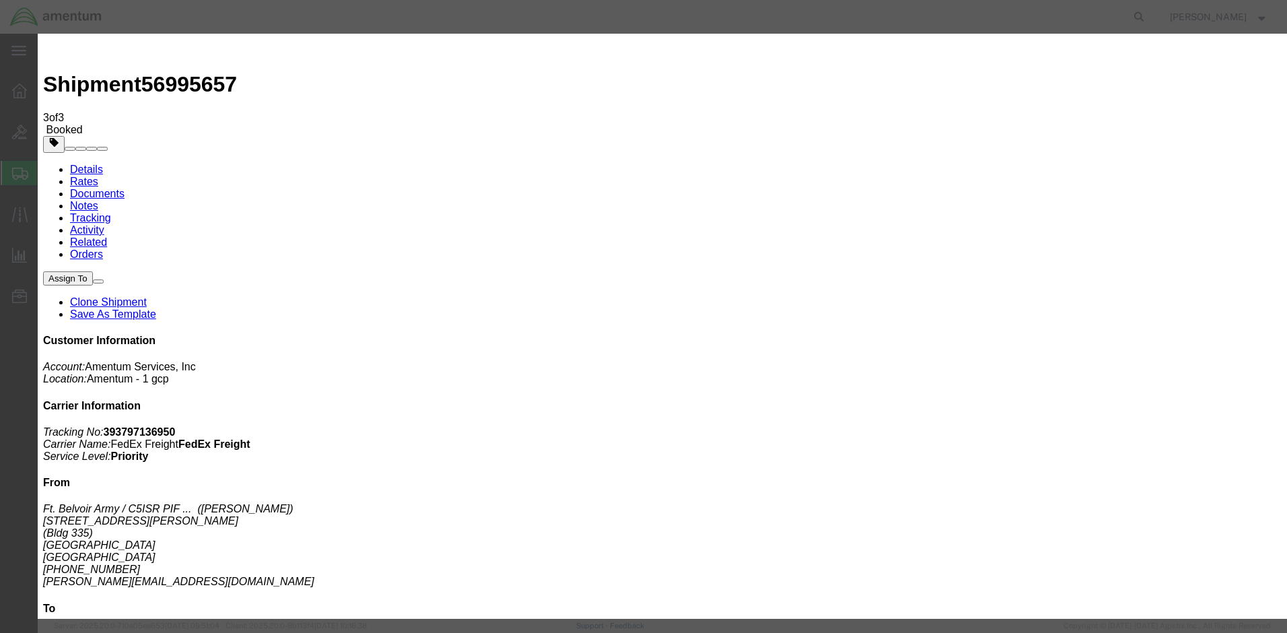
type input "2575.01.02.C.[DATE].MMSH"
drag, startPoint x: 614, startPoint y: 140, endPoint x: 500, endPoint y: 141, distance: 114.5
type input "Enter Email Address"
type input "[PERSON_NAME][EMAIL_ADDRESS][DOMAIN_NAME]"
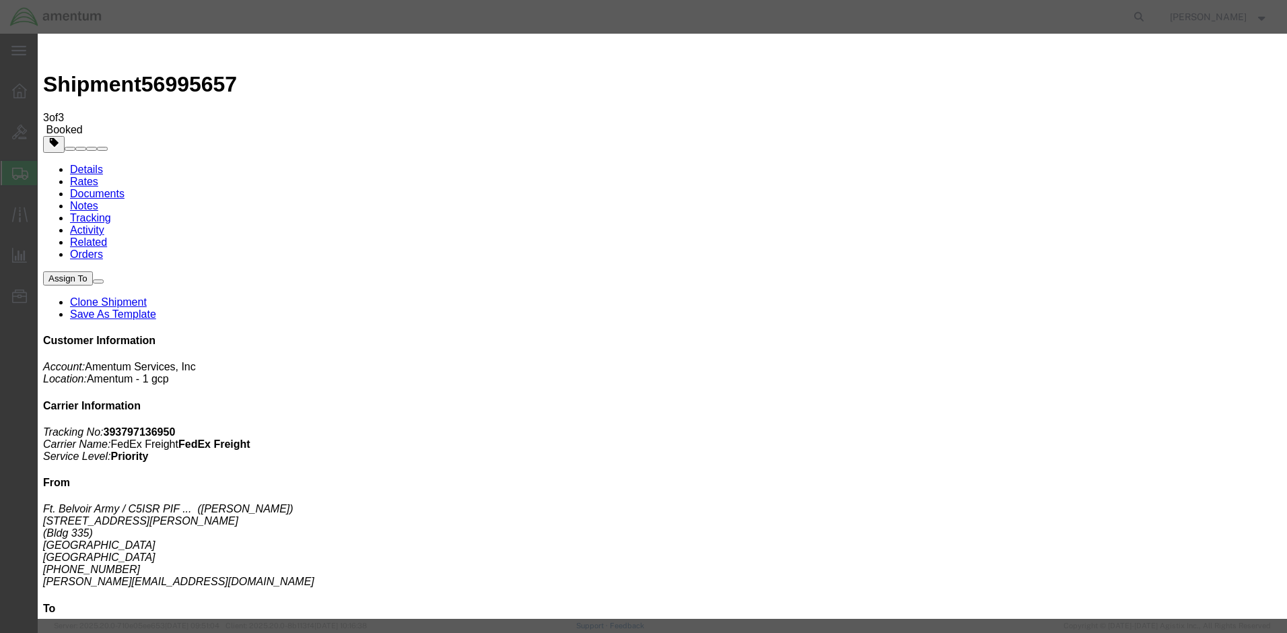
type input "[PERSON_NAME][EMAIL_ADDRESS][PERSON_NAME][DOMAIN_NAME]"
